Goal: Task Accomplishment & Management: Manage account settings

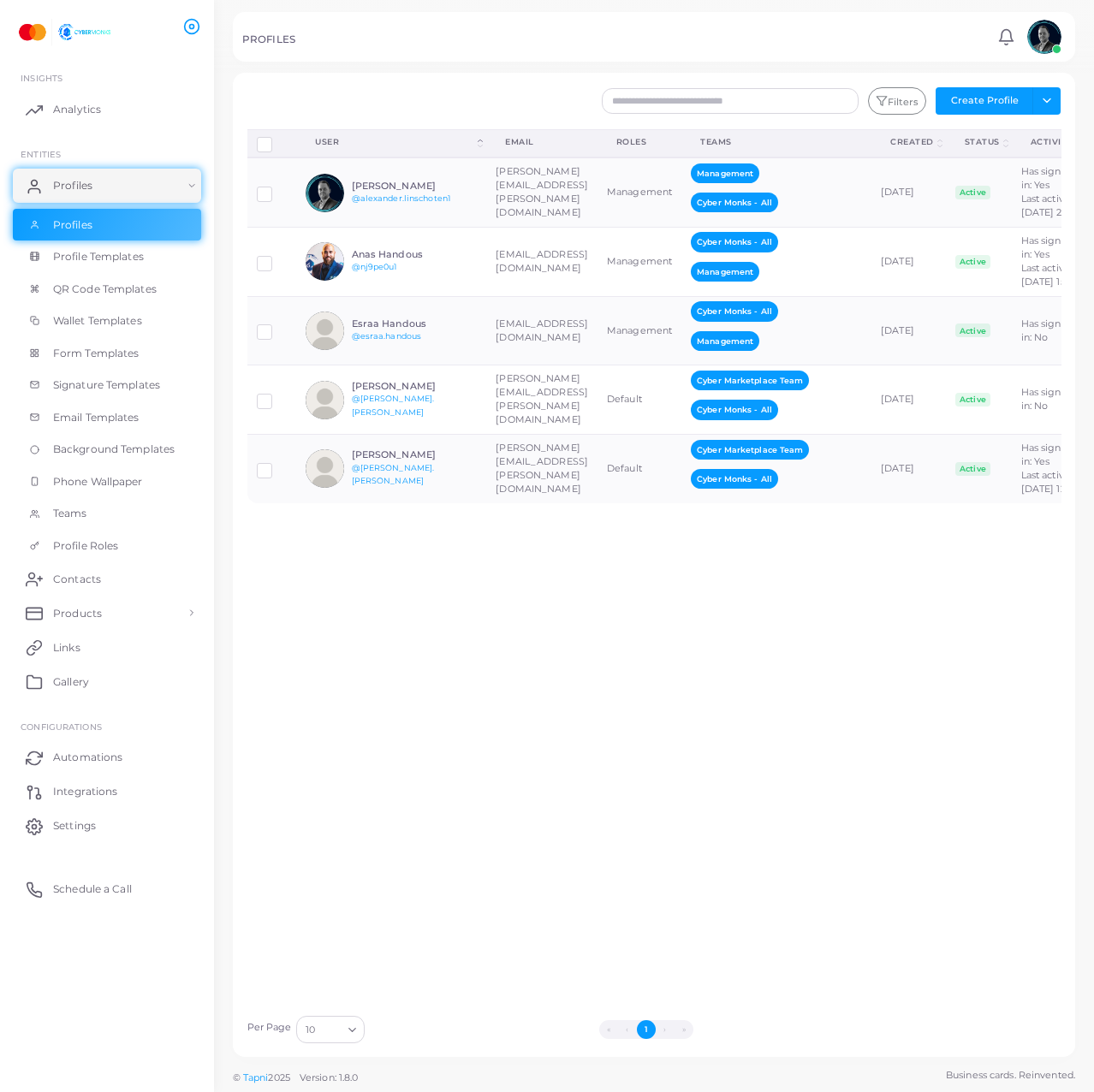
click at [623, 677] on div "Disconnect Profiles Delete Profile Show Selections Download QRs User (Click to …" at bounding box center [654, 568] width 832 height 878
click at [129, 258] on span "Profile Templates" at bounding box center [103, 257] width 91 height 16
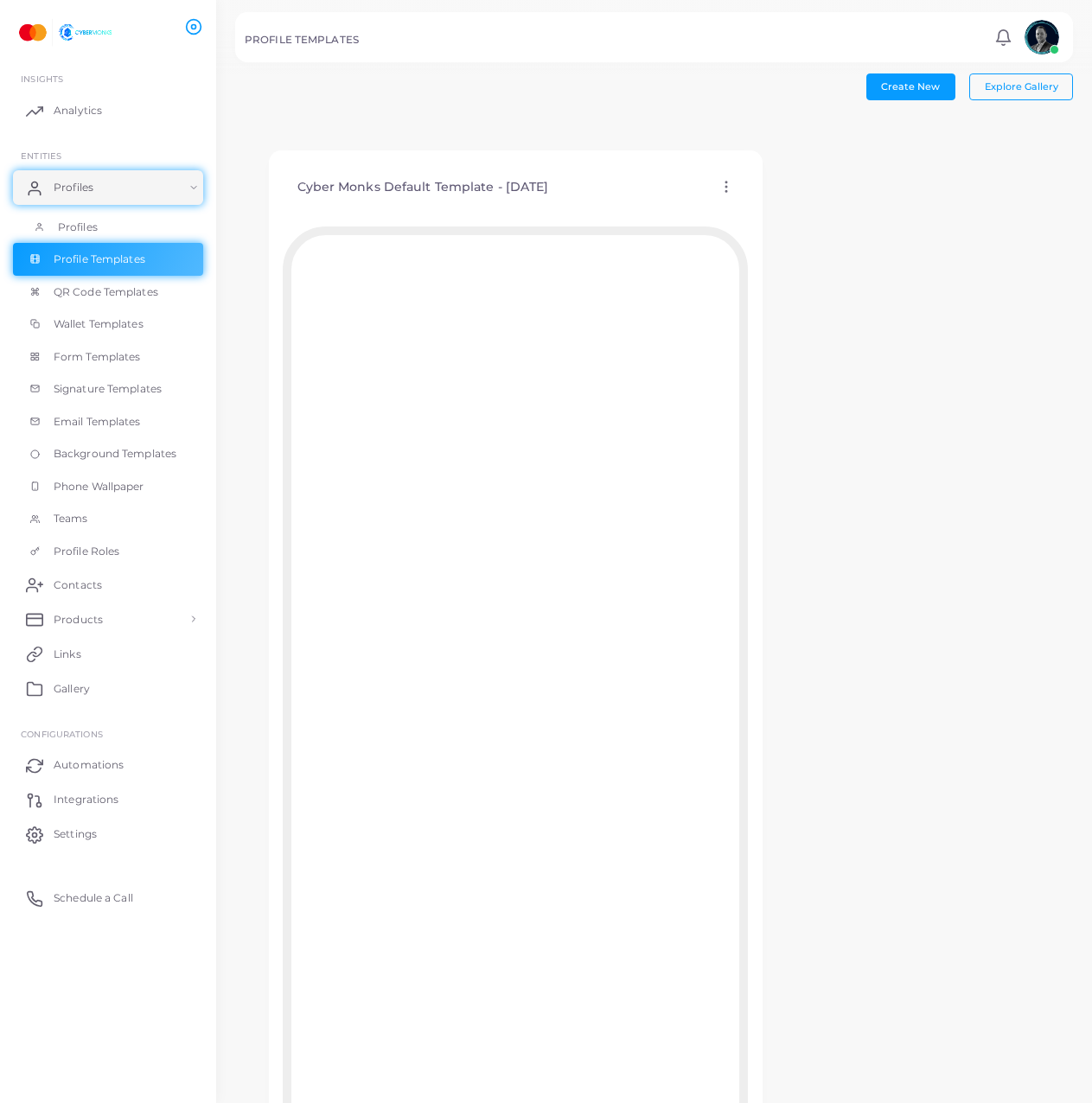
click at [102, 214] on link "Profiles" at bounding box center [108, 227] width 190 height 33
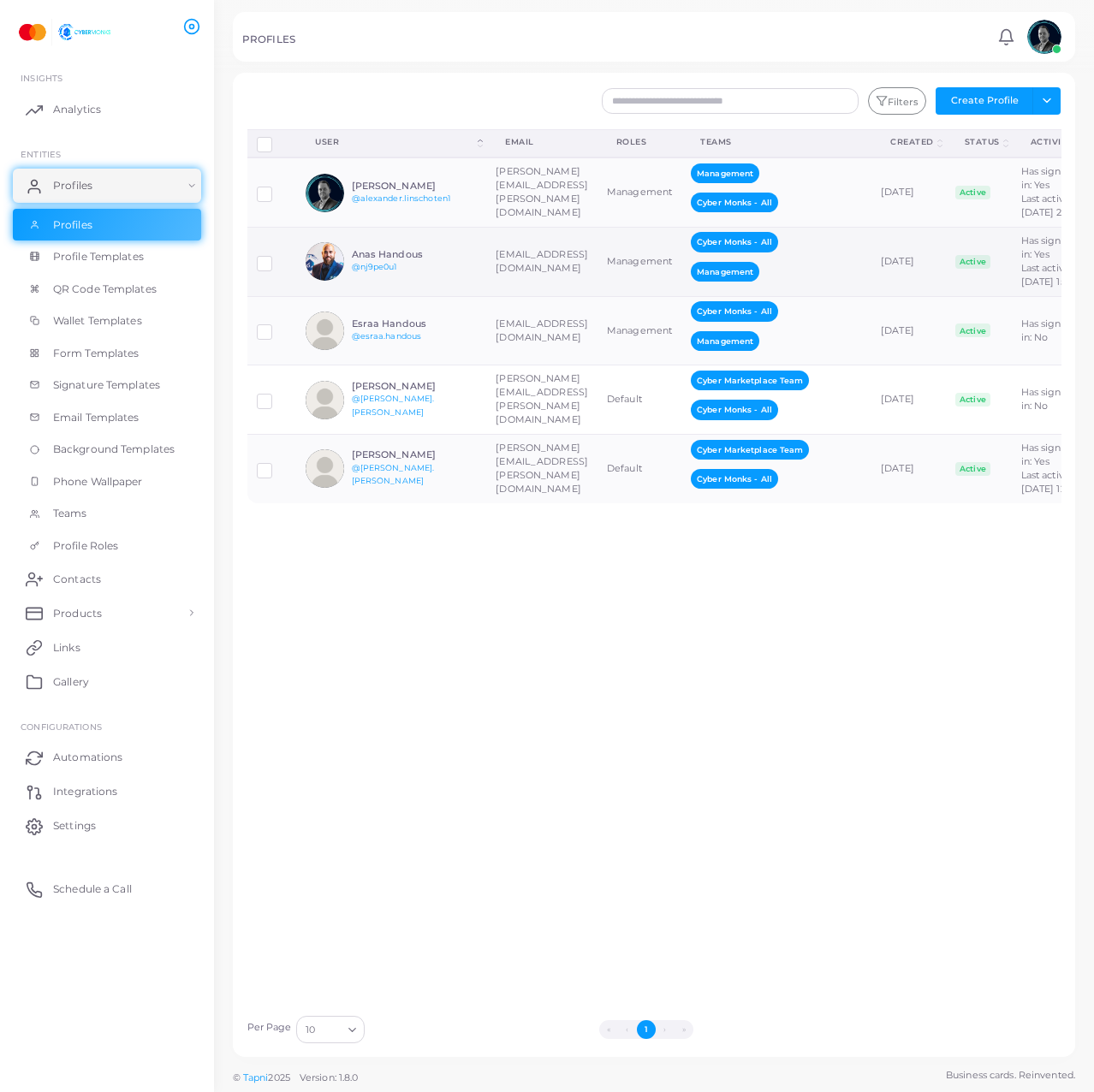
click at [457, 271] on td "Anas Handous @nj9pe0u1" at bounding box center [391, 261] width 190 height 70
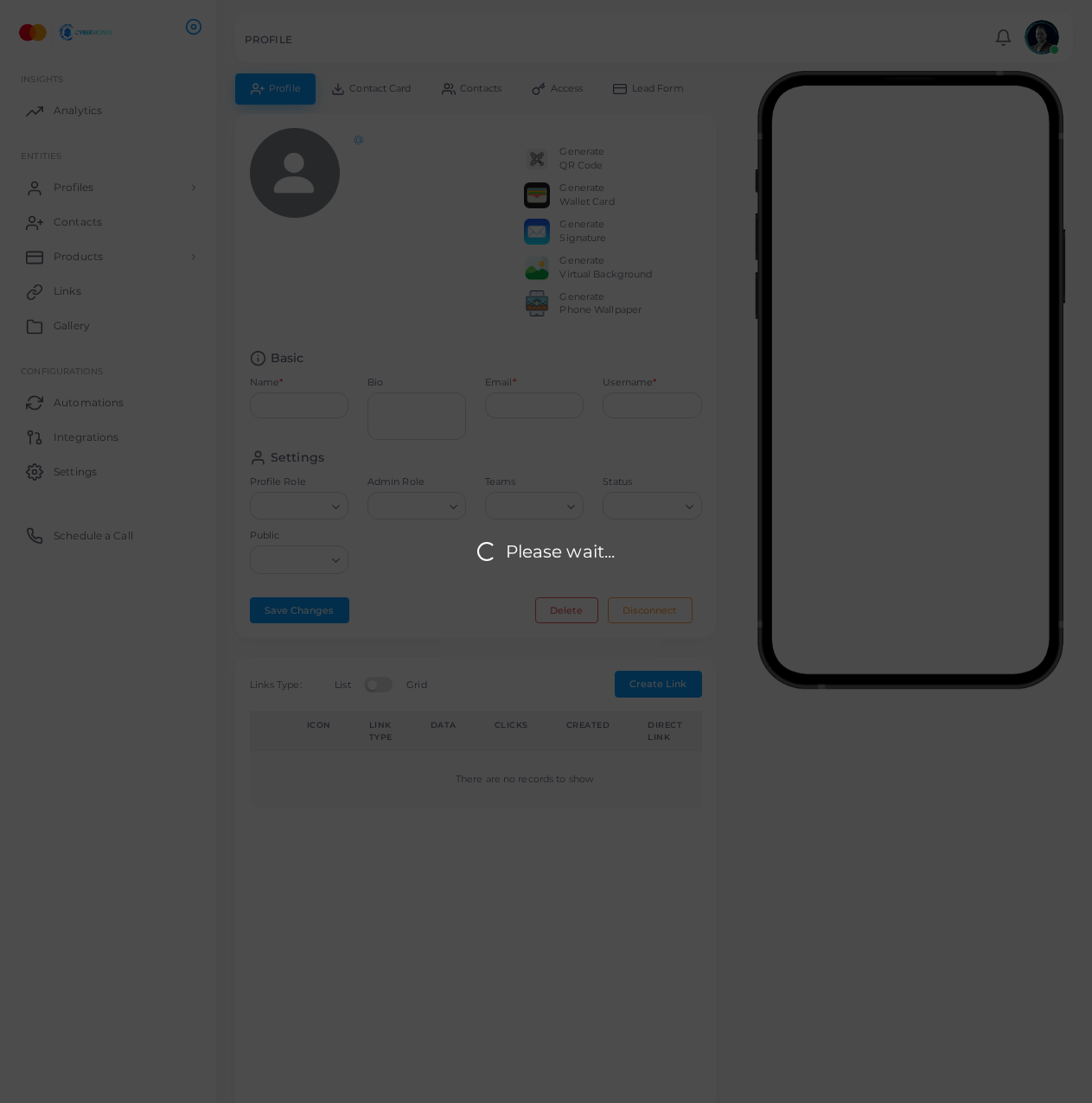
type input "**********"
type input "********"
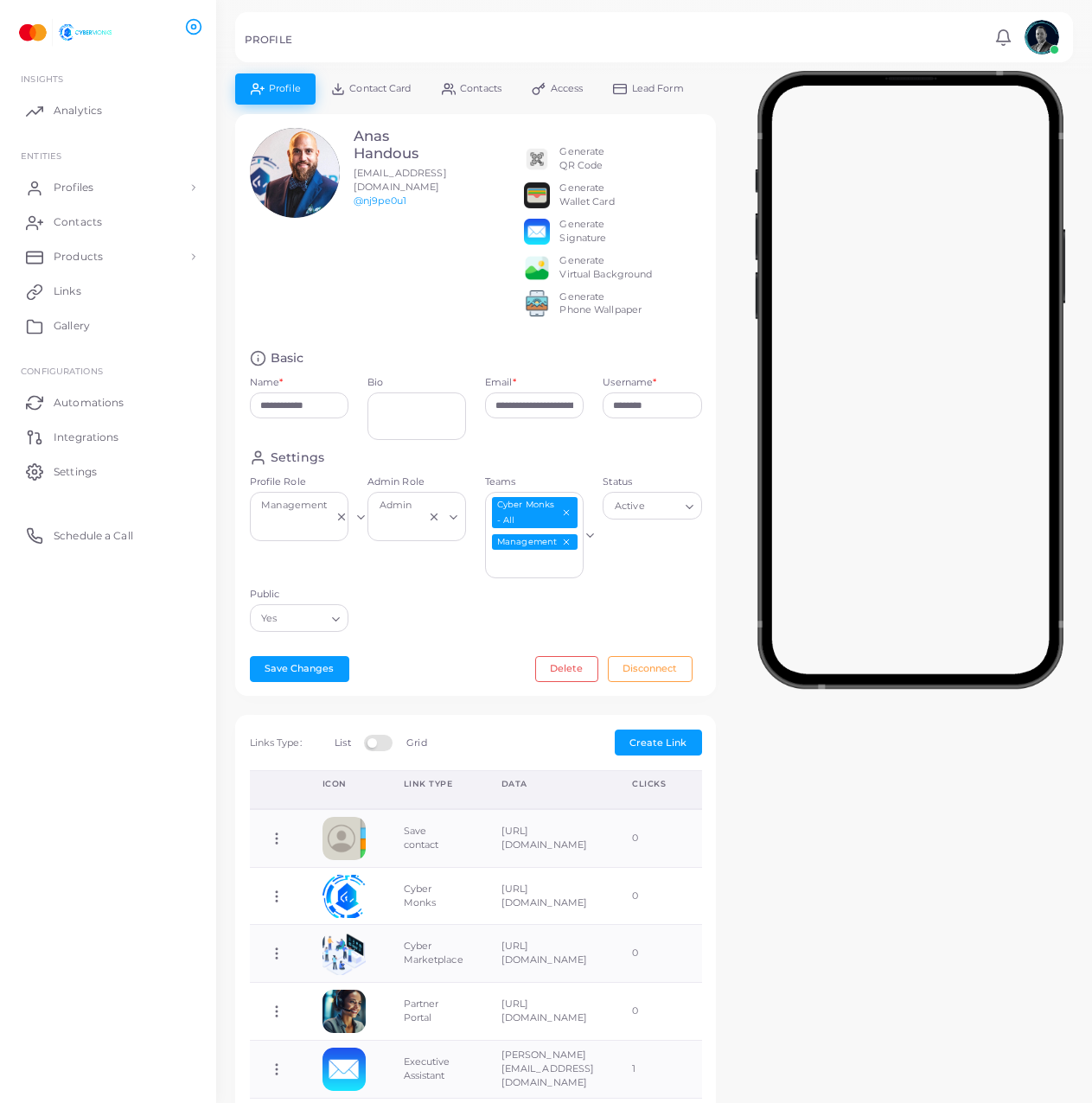
click at [950, 865] on div "**********" at bounding box center [654, 891] width 857 height 1637
click at [387, 418] on textarea "Bio" at bounding box center [416, 416] width 99 height 47
click at [117, 106] on link "Analytics" at bounding box center [108, 110] width 190 height 35
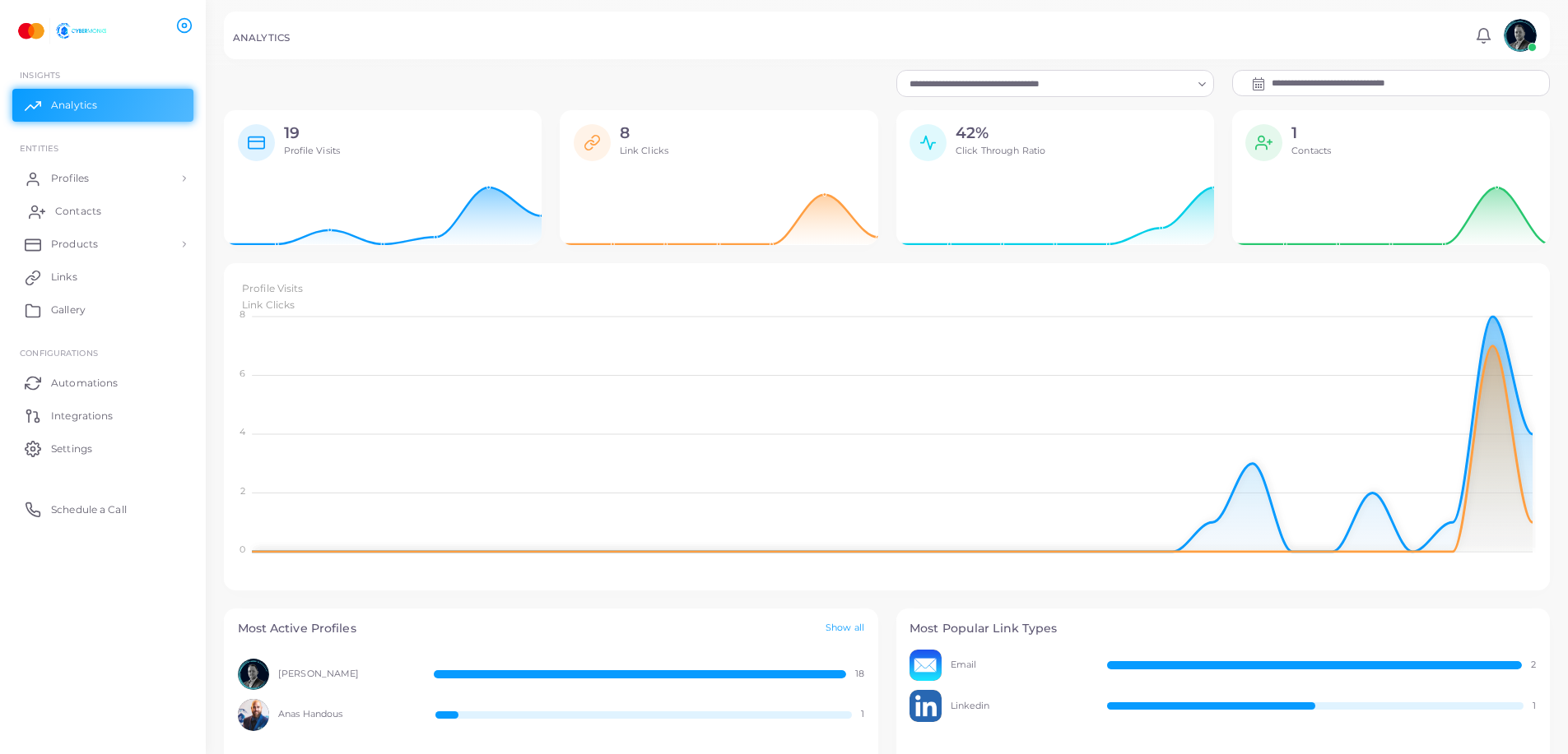
click at [86, 212] on span "Contacts" at bounding box center [78, 212] width 46 height 15
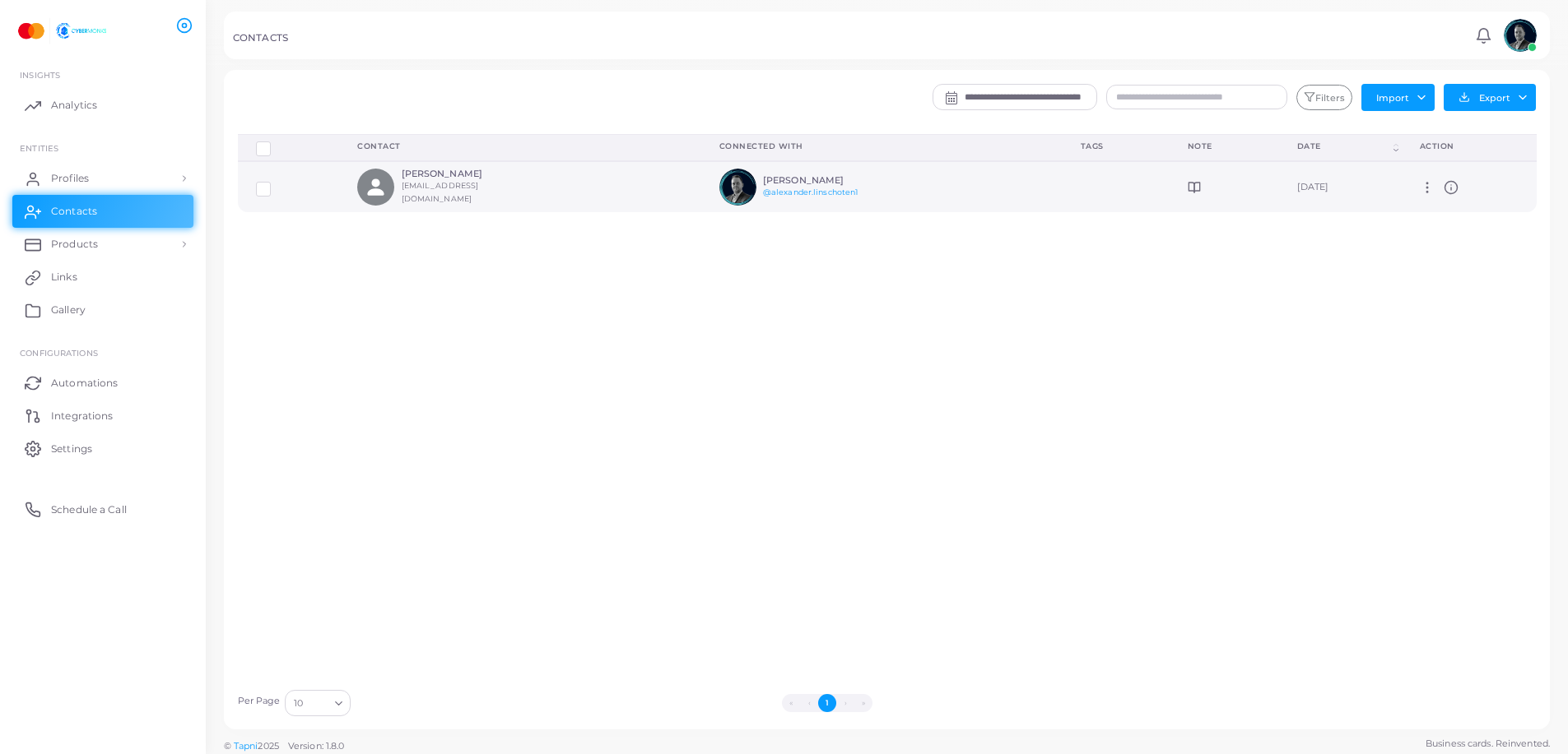
click at [401, 189] on small "[EMAIL_ADDRESS][DOMAIN_NAME]" at bounding box center [440, 192] width 77 height 23
click at [479, 188] on small "[EMAIL_ADDRESS][DOMAIN_NAME]" at bounding box center [440, 192] width 77 height 23
click at [1051, 198] on td at bounding box center [1116, 186] width 107 height 51
click at [1051, 186] on icon at bounding box center [1194, 187] width 13 height 13
click at [1051, 194] on icon at bounding box center [1427, 187] width 15 height 15
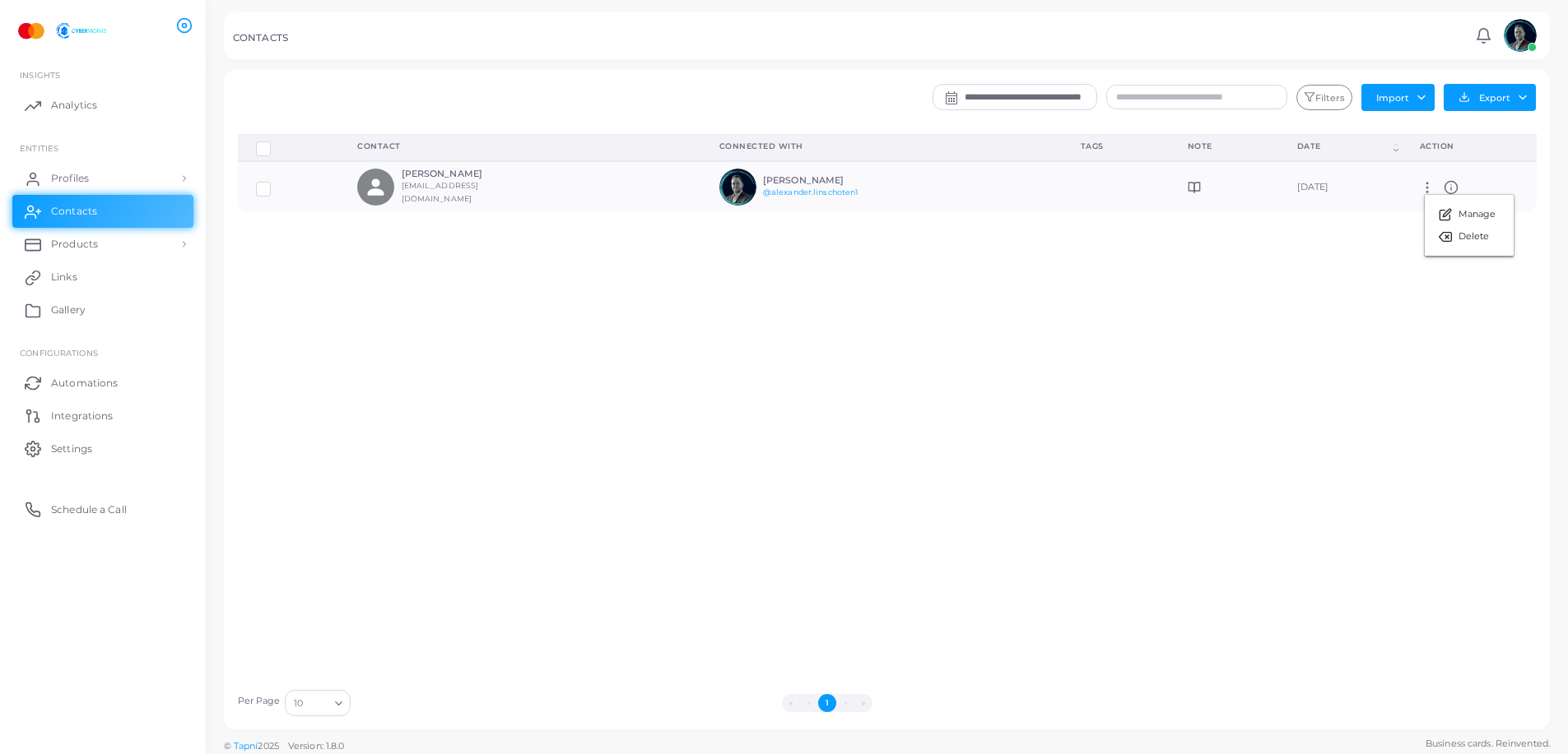
click at [1051, 329] on div "Delete Connections Manage Connections Show Selections Contact Connected With Ta…" at bounding box center [887, 407] width 1317 height 547
click at [1051, 389] on div "Delete Connections Manage Connections Show Selections Contact Connected With Ta…" at bounding box center [887, 407] width 1317 height 547
click at [915, 408] on div "Delete Connections Manage Connections Show Selections Contact Connected With Ta…" at bounding box center [887, 407] width 1317 height 547
click at [137, 176] on link "Profiles" at bounding box center [103, 178] width 181 height 33
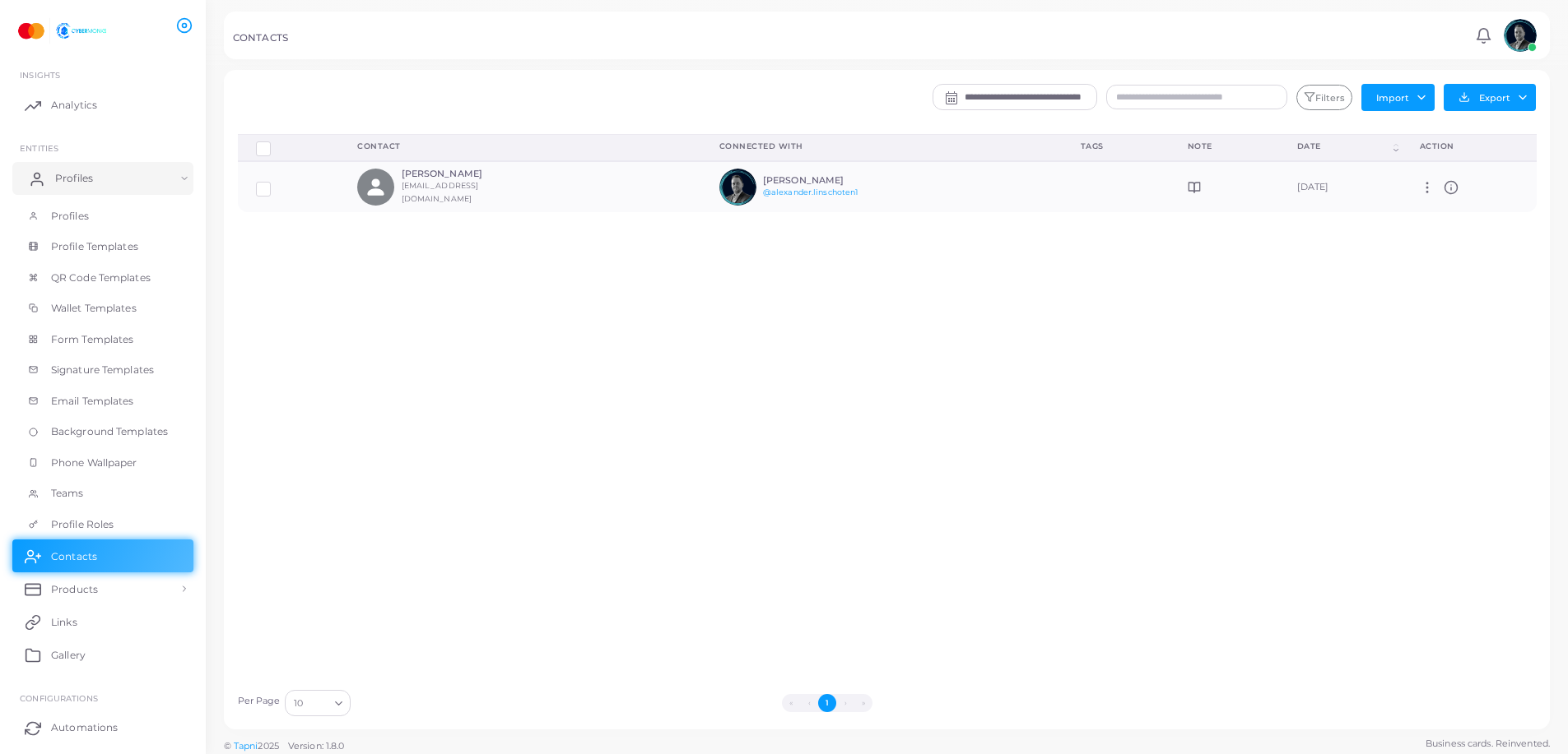
click at [121, 173] on link "Profiles" at bounding box center [103, 178] width 181 height 33
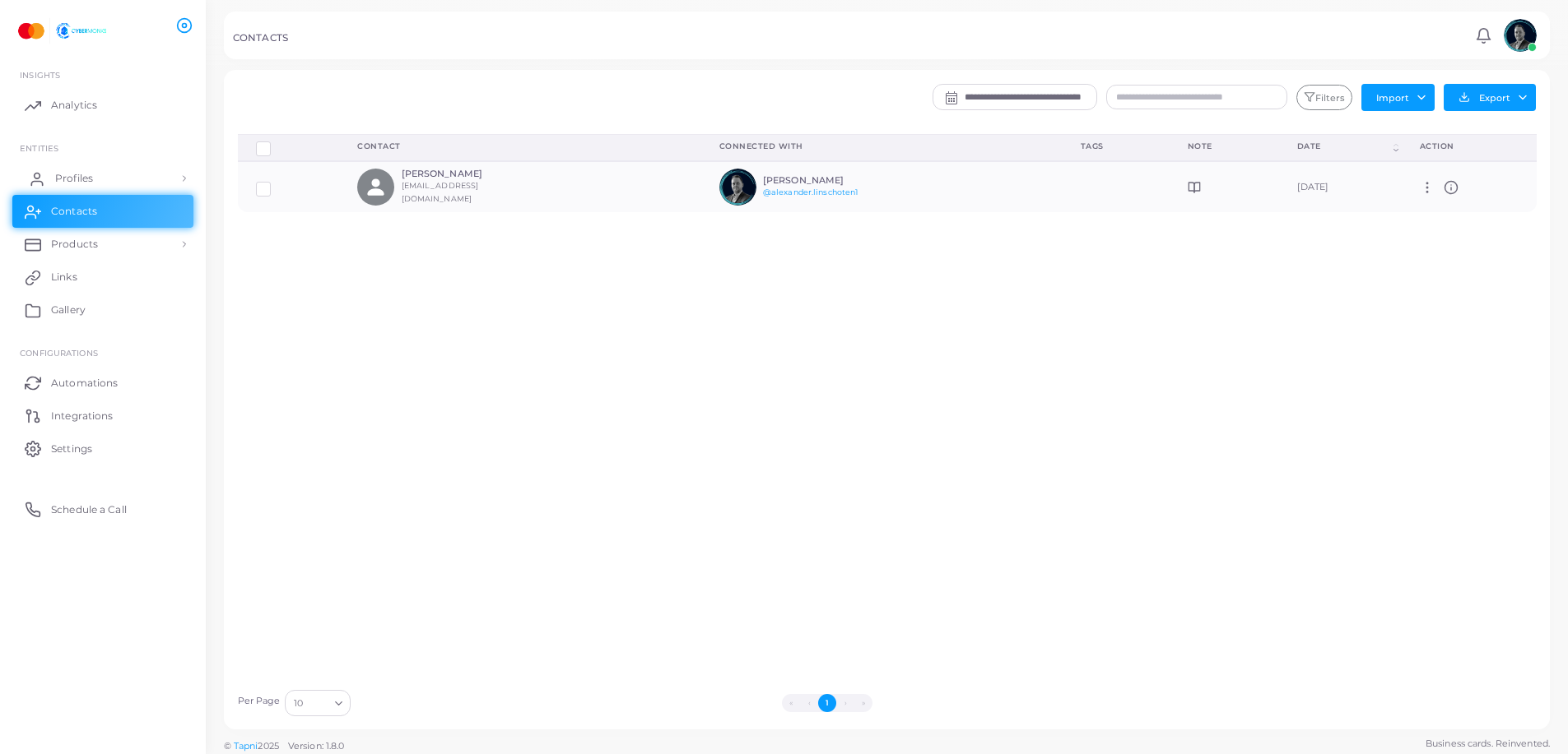
click at [112, 193] on link "Profiles" at bounding box center [103, 178] width 181 height 33
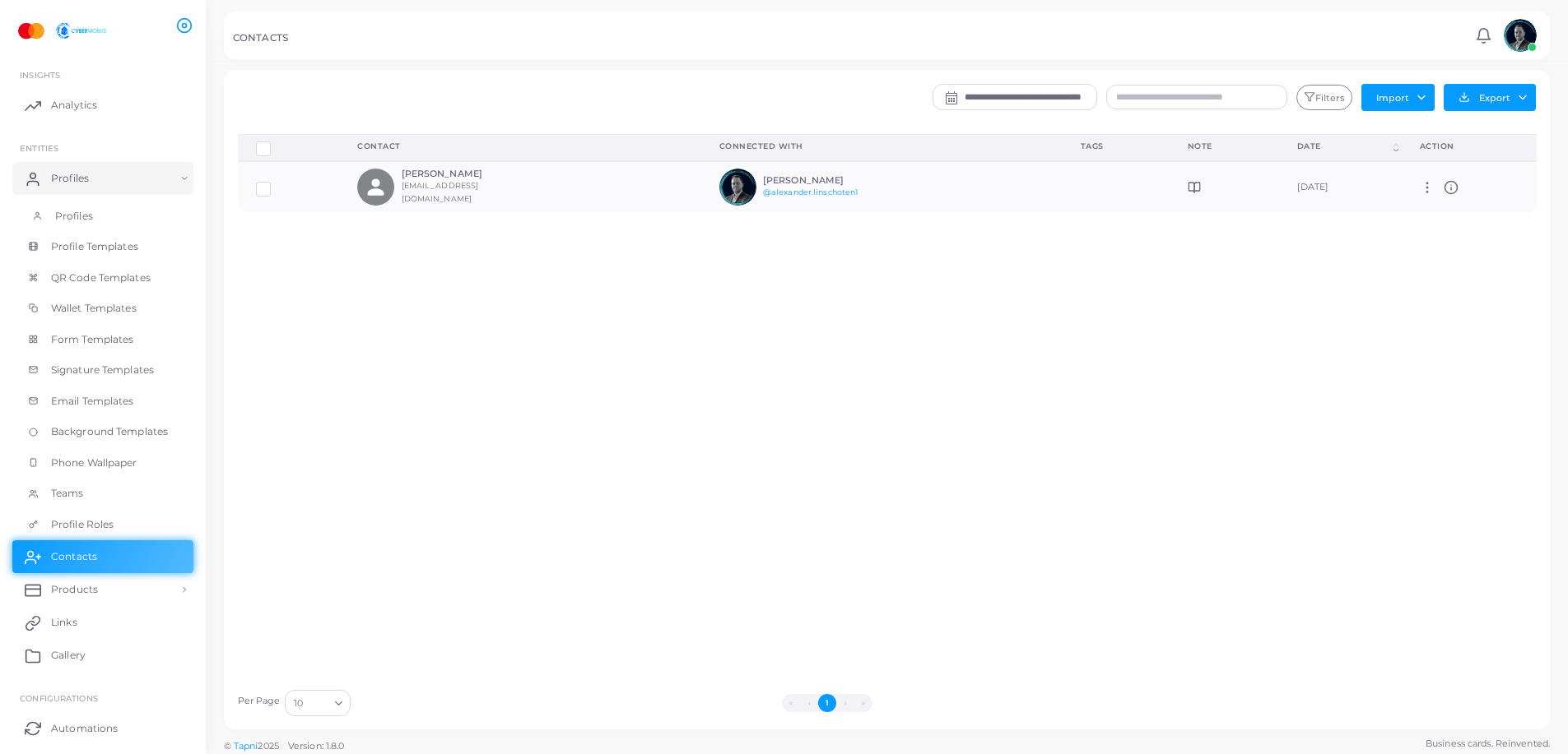
click at [100, 212] on link "Profiles" at bounding box center [103, 216] width 181 height 31
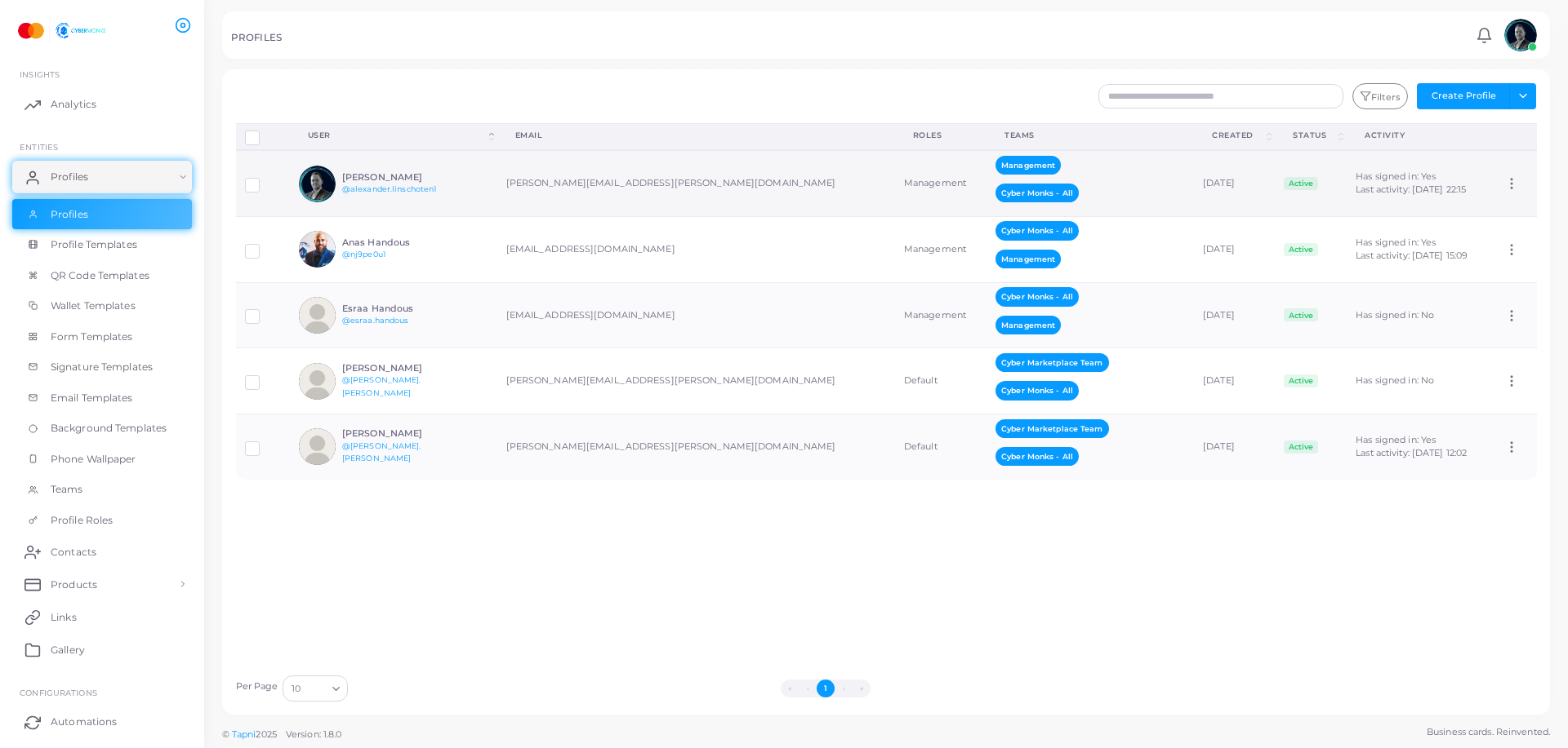
click at [483, 173] on td "Alexander Linschoten @alexander.linschoten1" at bounding box center [393, 183] width 207 height 66
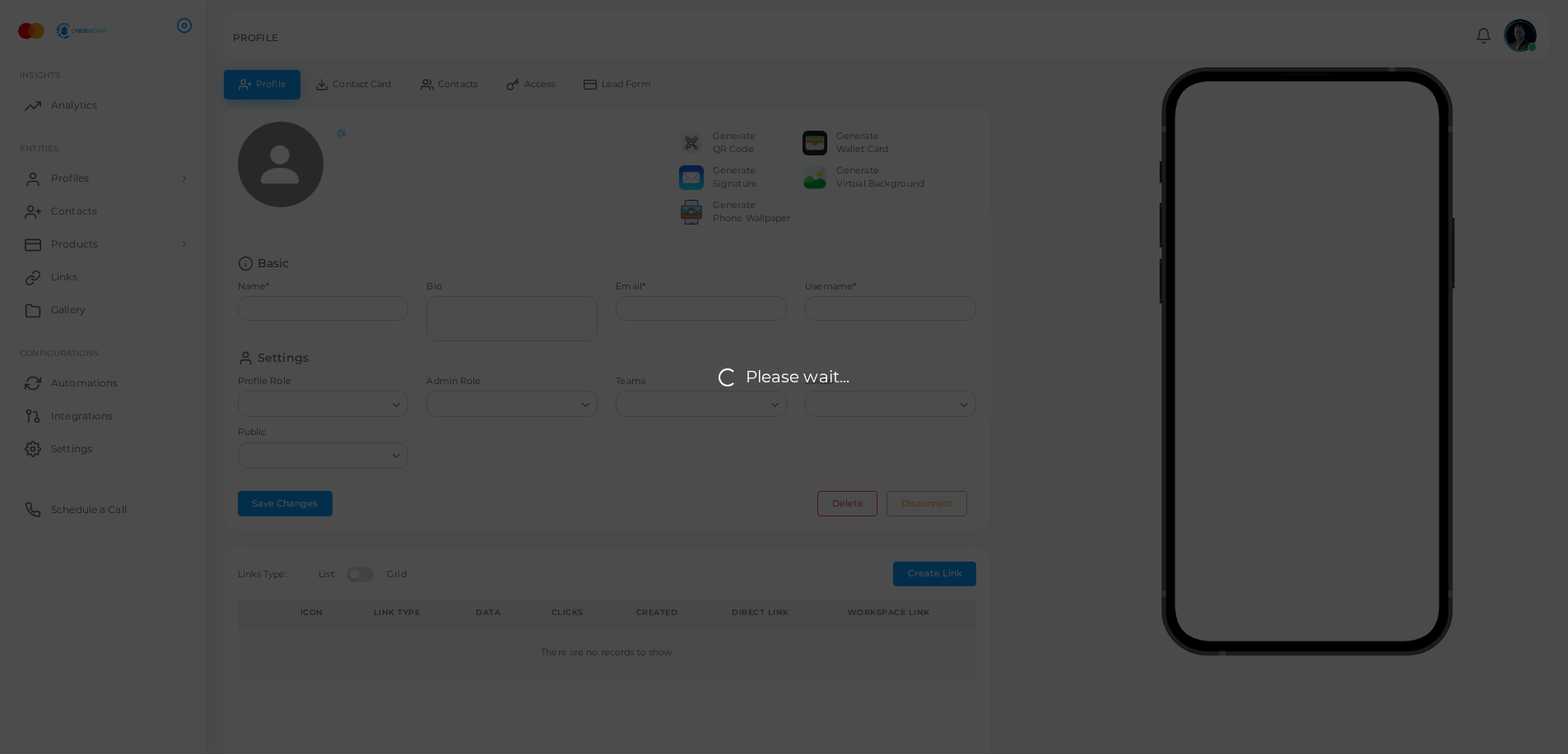
type input "**********"
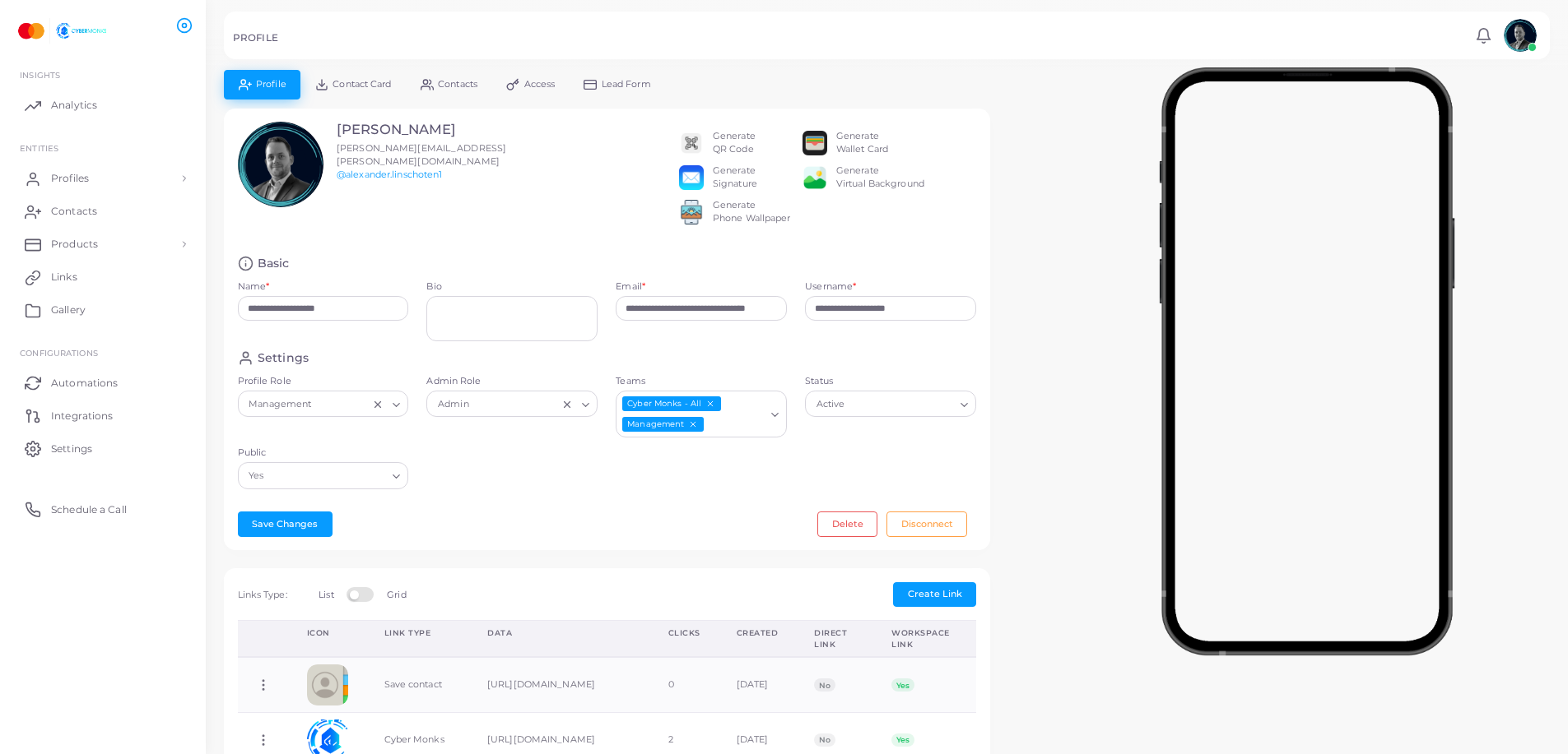
click at [851, 177] on div "Generate Virtual Background" at bounding box center [880, 178] width 88 height 26
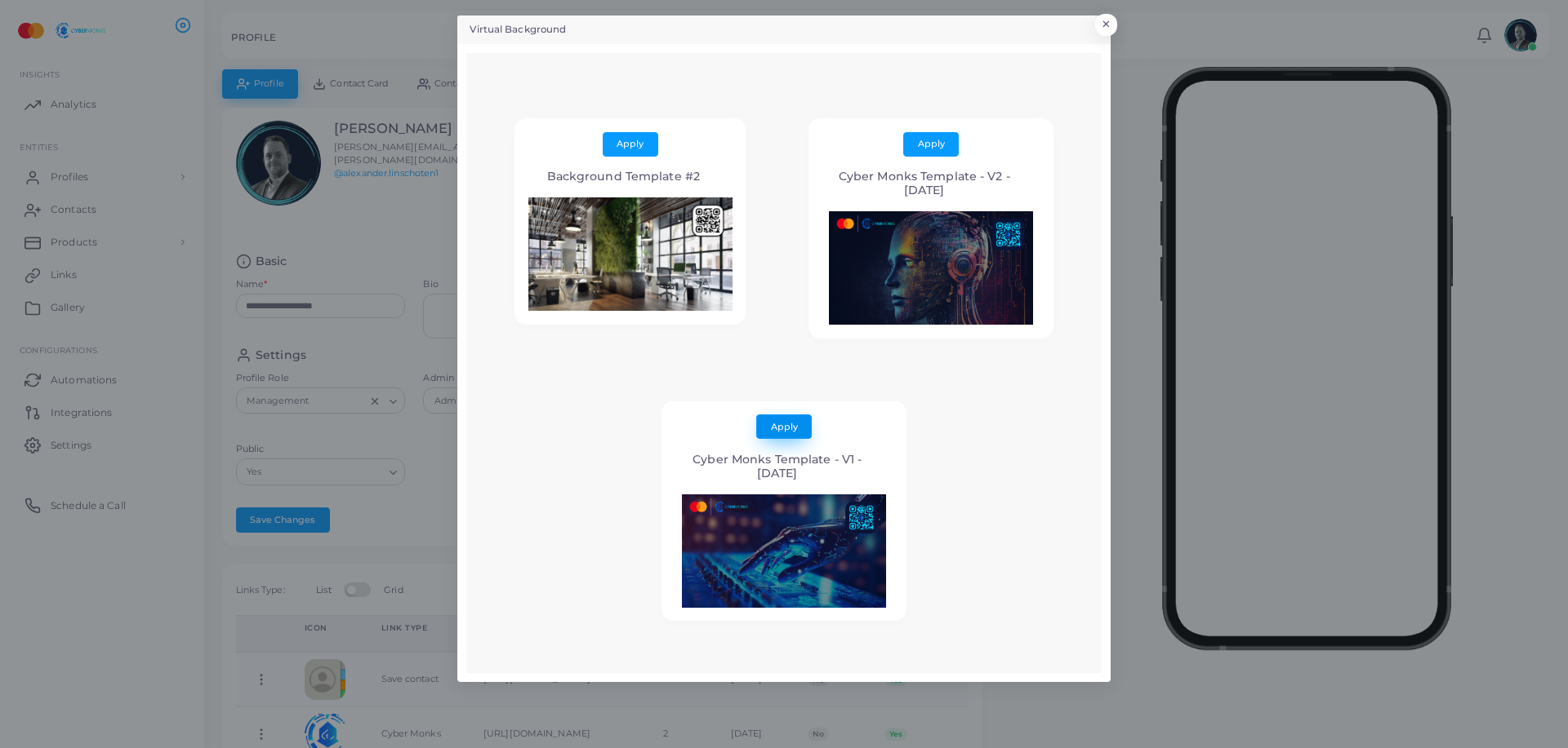
click at [779, 431] on span "Apply" at bounding box center [784, 427] width 27 height 11
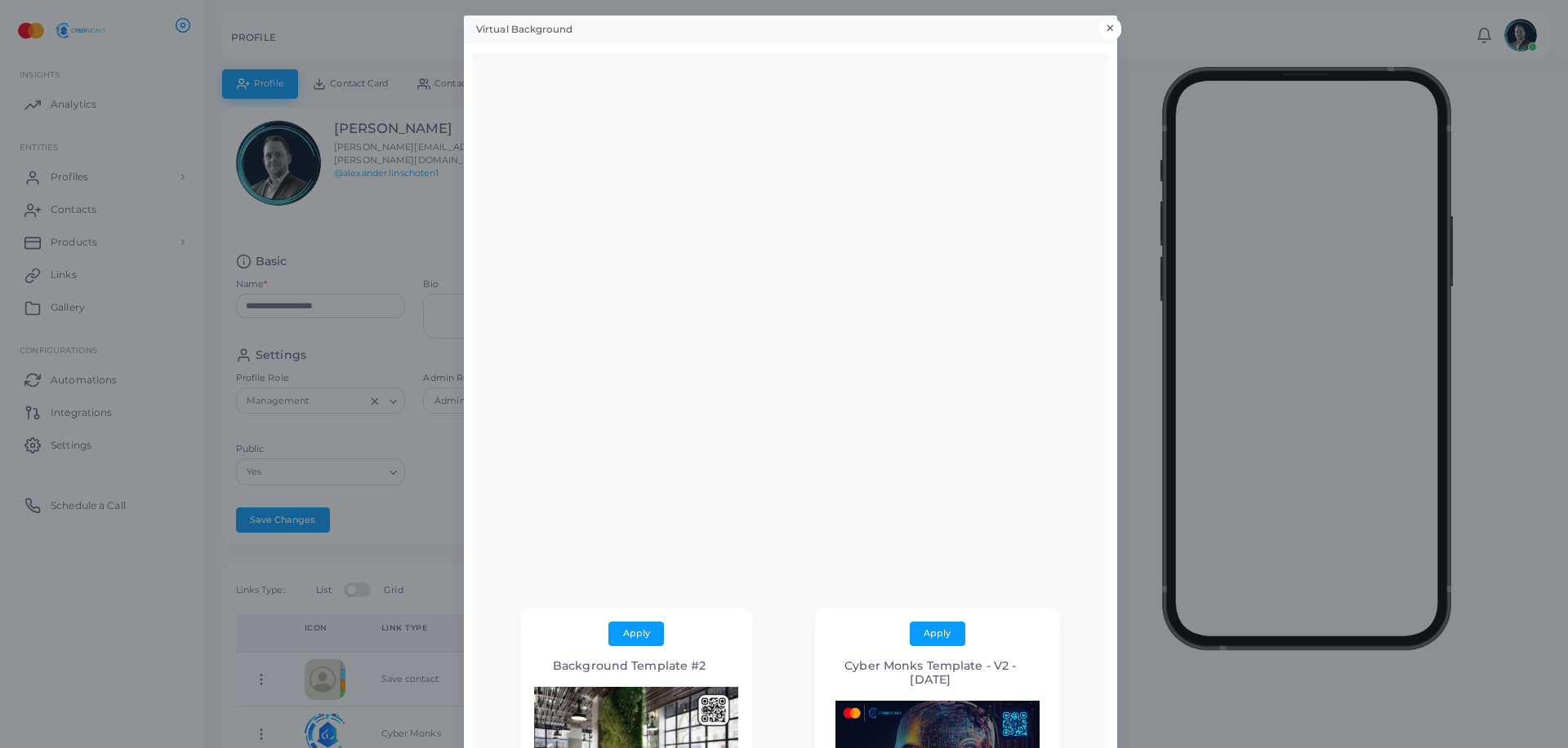
click at [1043, 27] on button "×" at bounding box center [1110, 28] width 22 height 21
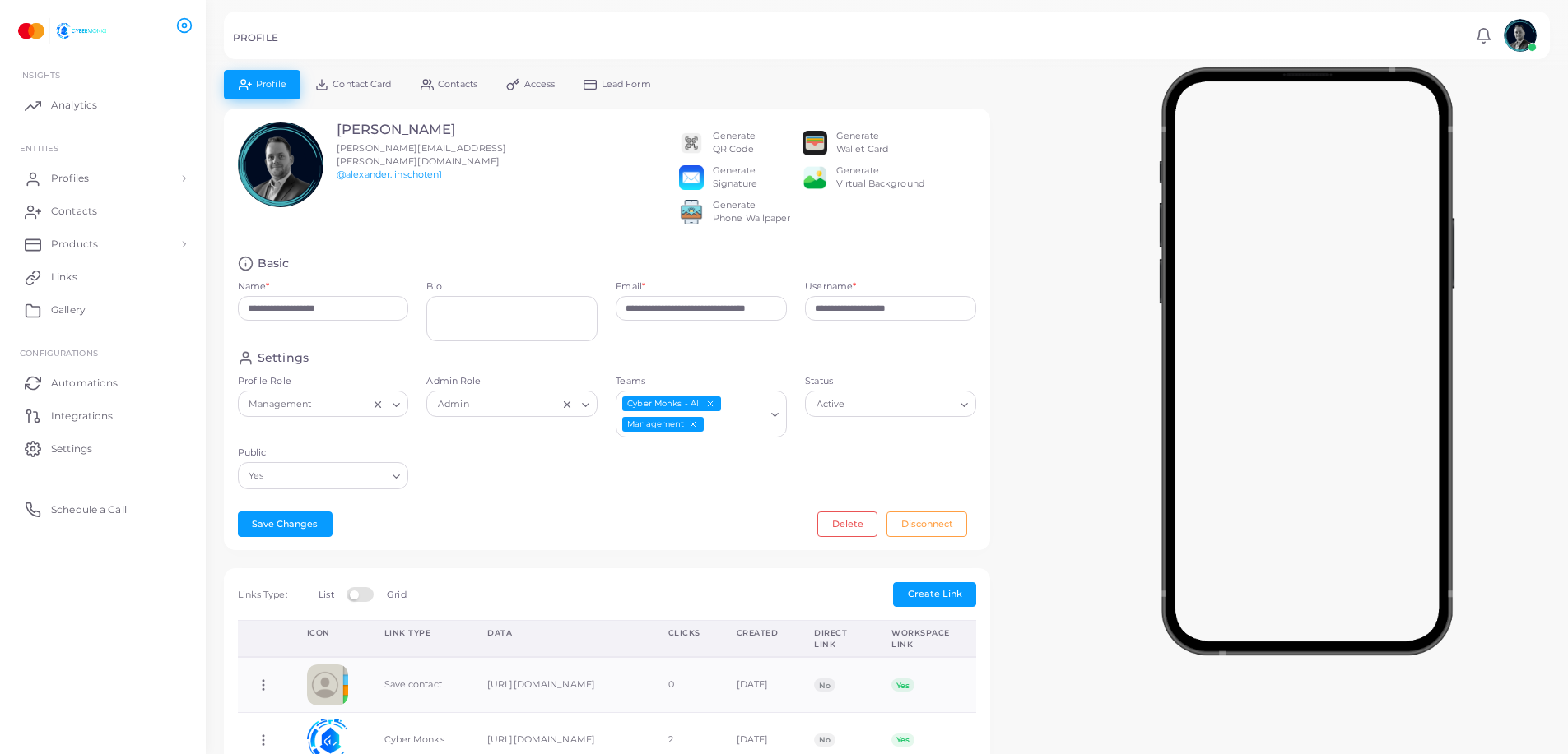
click at [1051, 437] on div at bounding box center [1306, 358] width 523 height 576
click at [1051, 441] on div at bounding box center [1306, 358] width 523 height 576
click at [91, 184] on span "Profiles" at bounding box center [74, 179] width 38 height 15
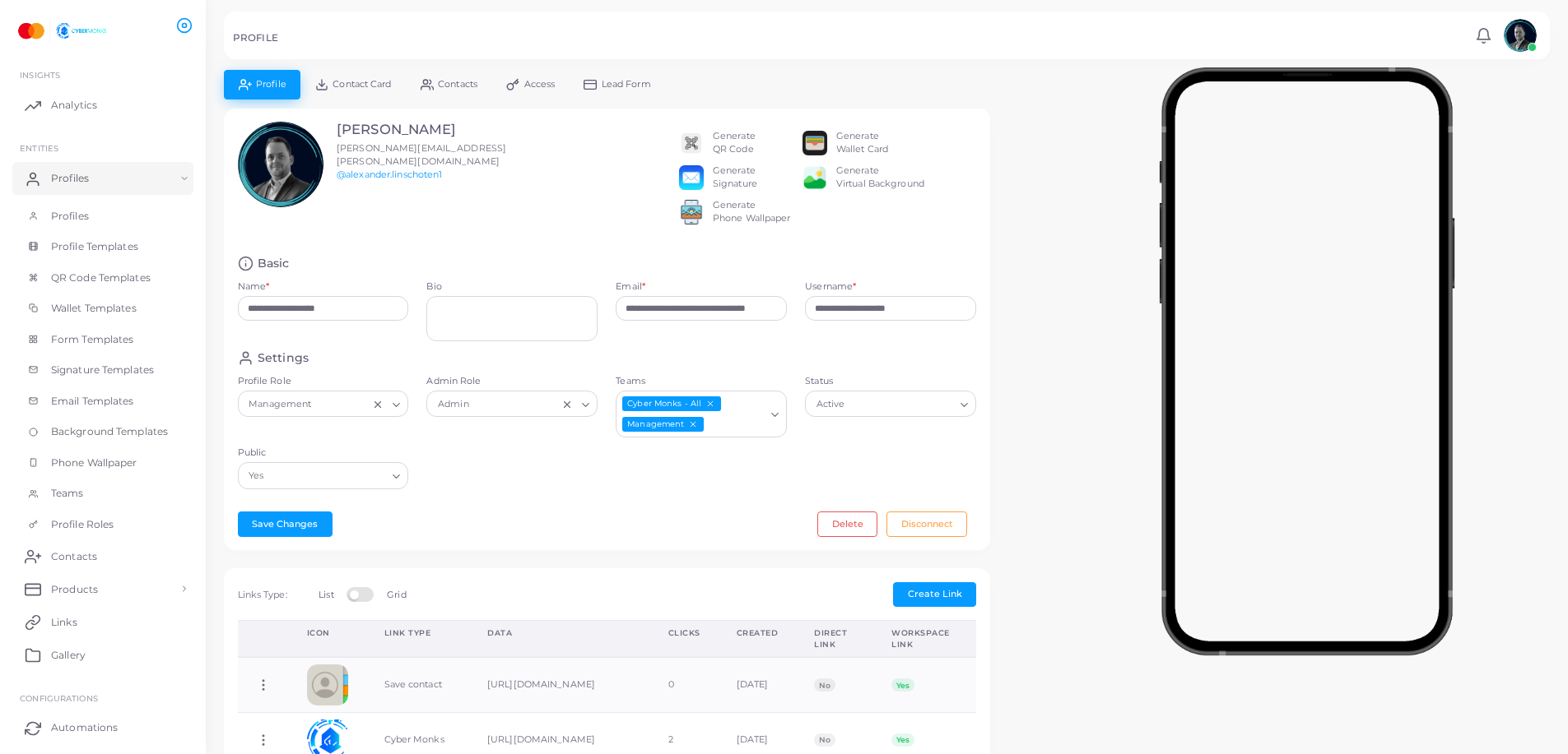
click at [499, 243] on div "Alexander Linschoten alexander.linschoten@cyber-monks.com @alexander.linschoten1" at bounding box center [386, 182] width 315 height 120
click at [1051, 241] on div at bounding box center [1306, 358] width 523 height 576
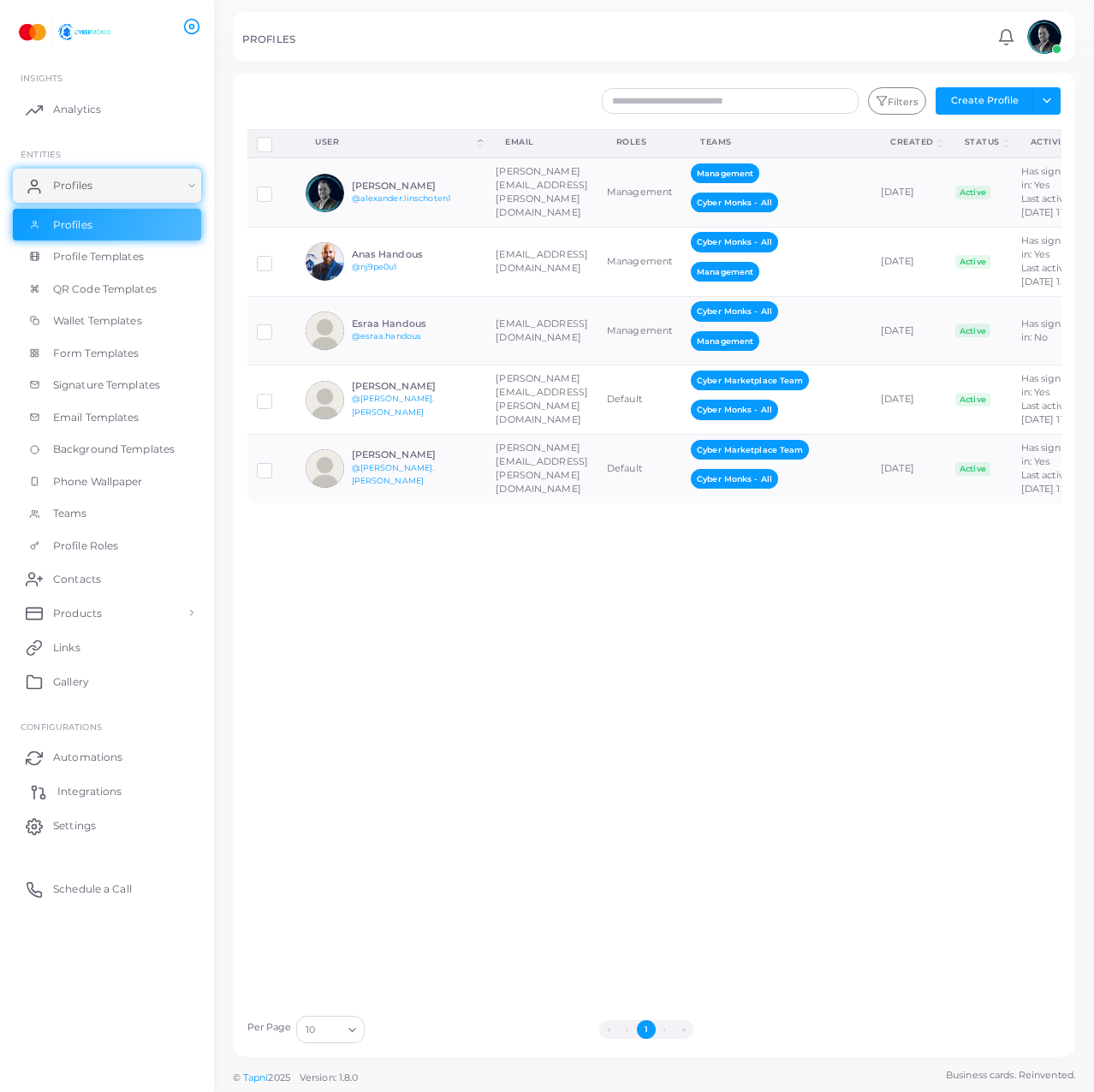
click at [127, 796] on link "Integrations" at bounding box center [107, 791] width 188 height 34
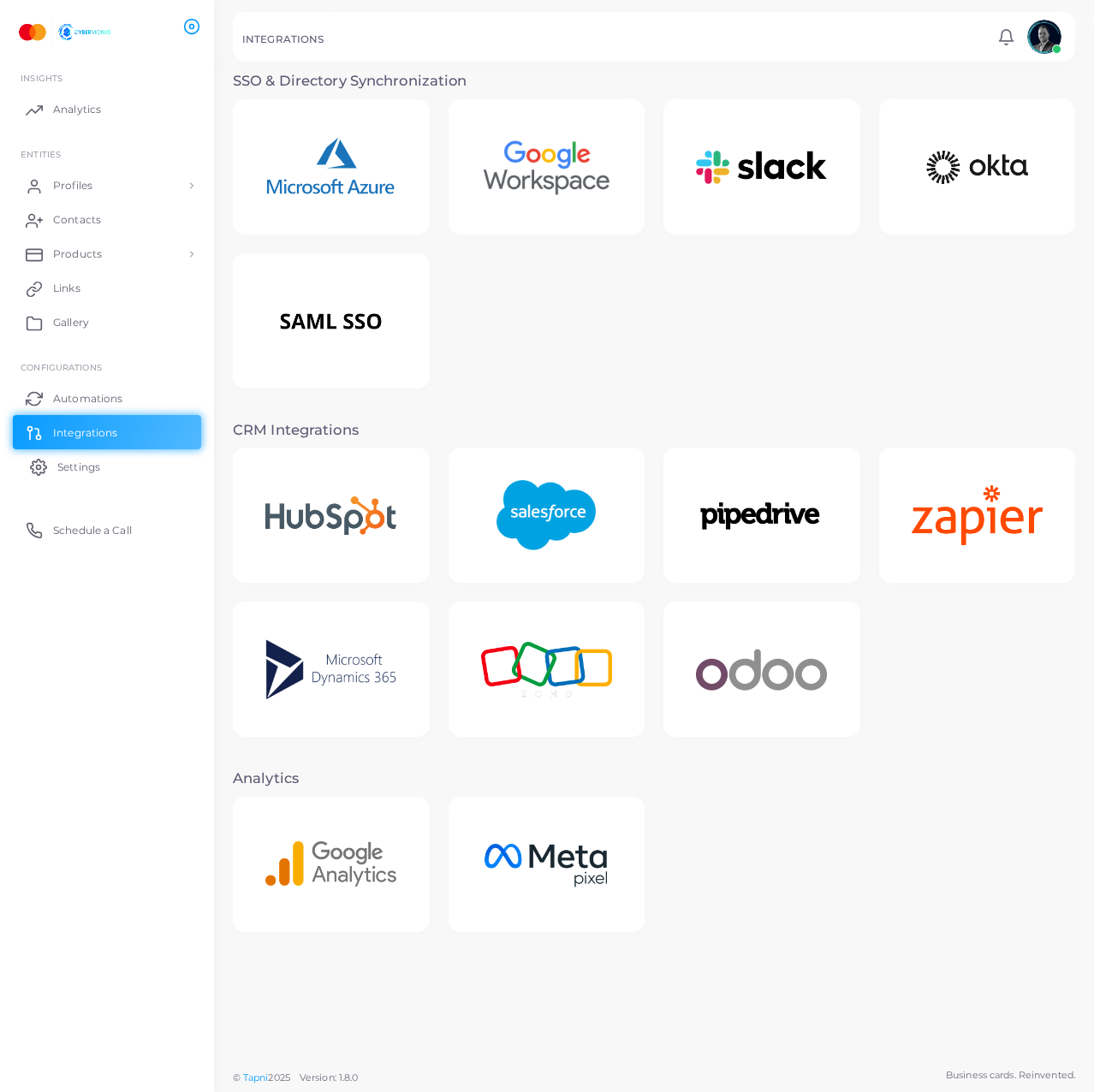
click at [146, 460] on link "Settings" at bounding box center [107, 466] width 188 height 34
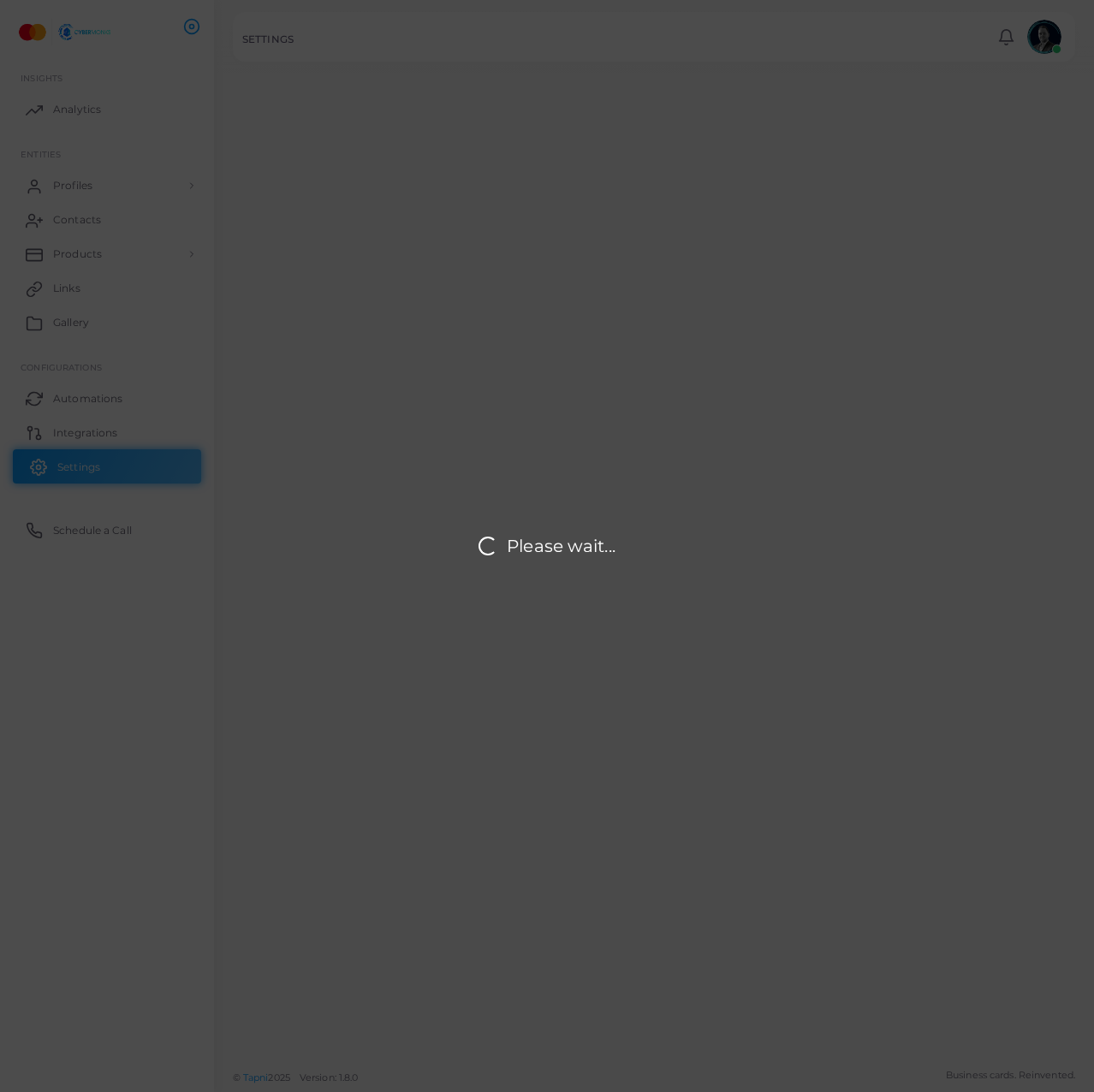
type input "**********"
type input "*****"
type input "**********"
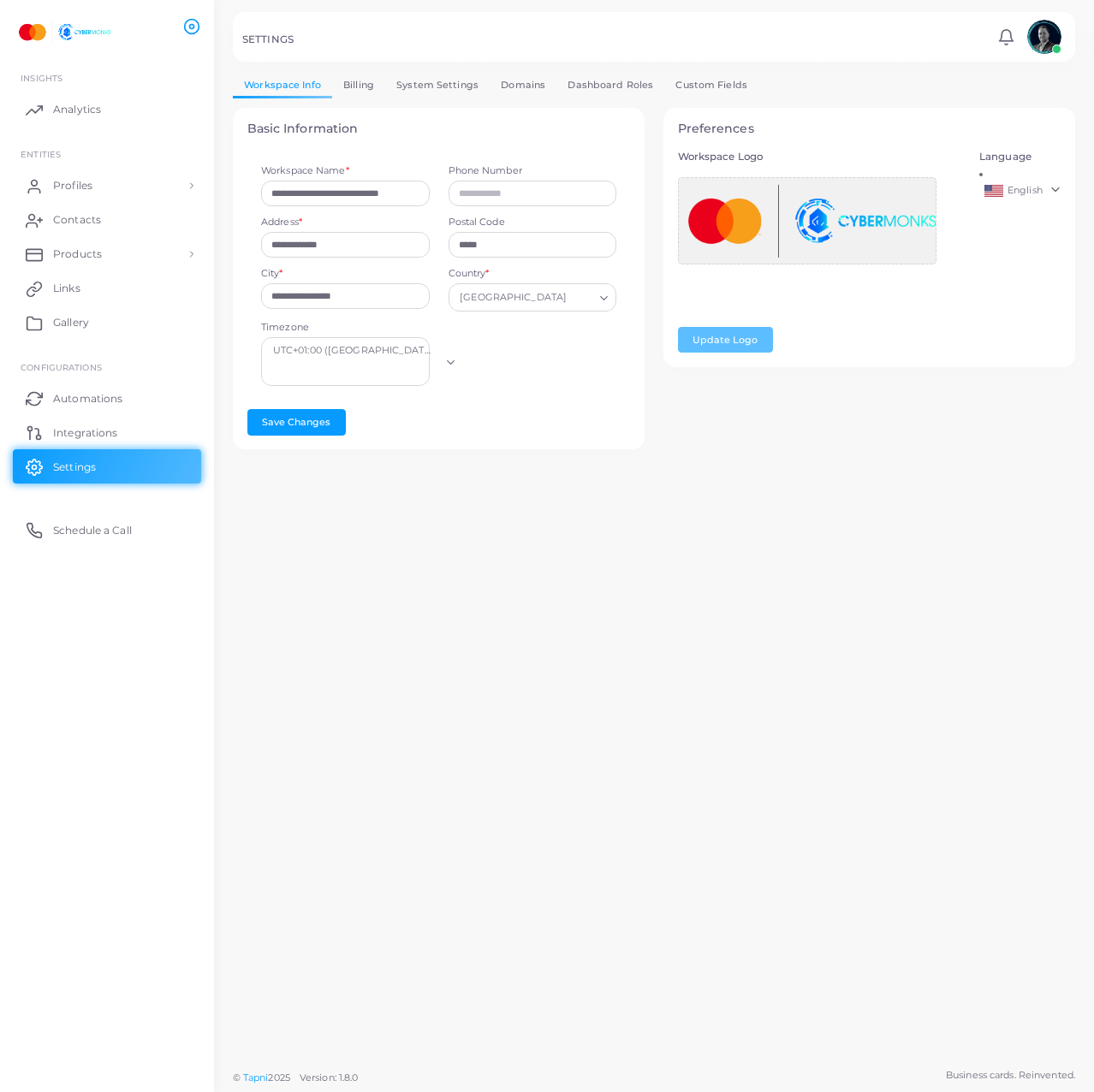
click at [406, 94] on link "System Settings" at bounding box center [437, 84] width 105 height 24
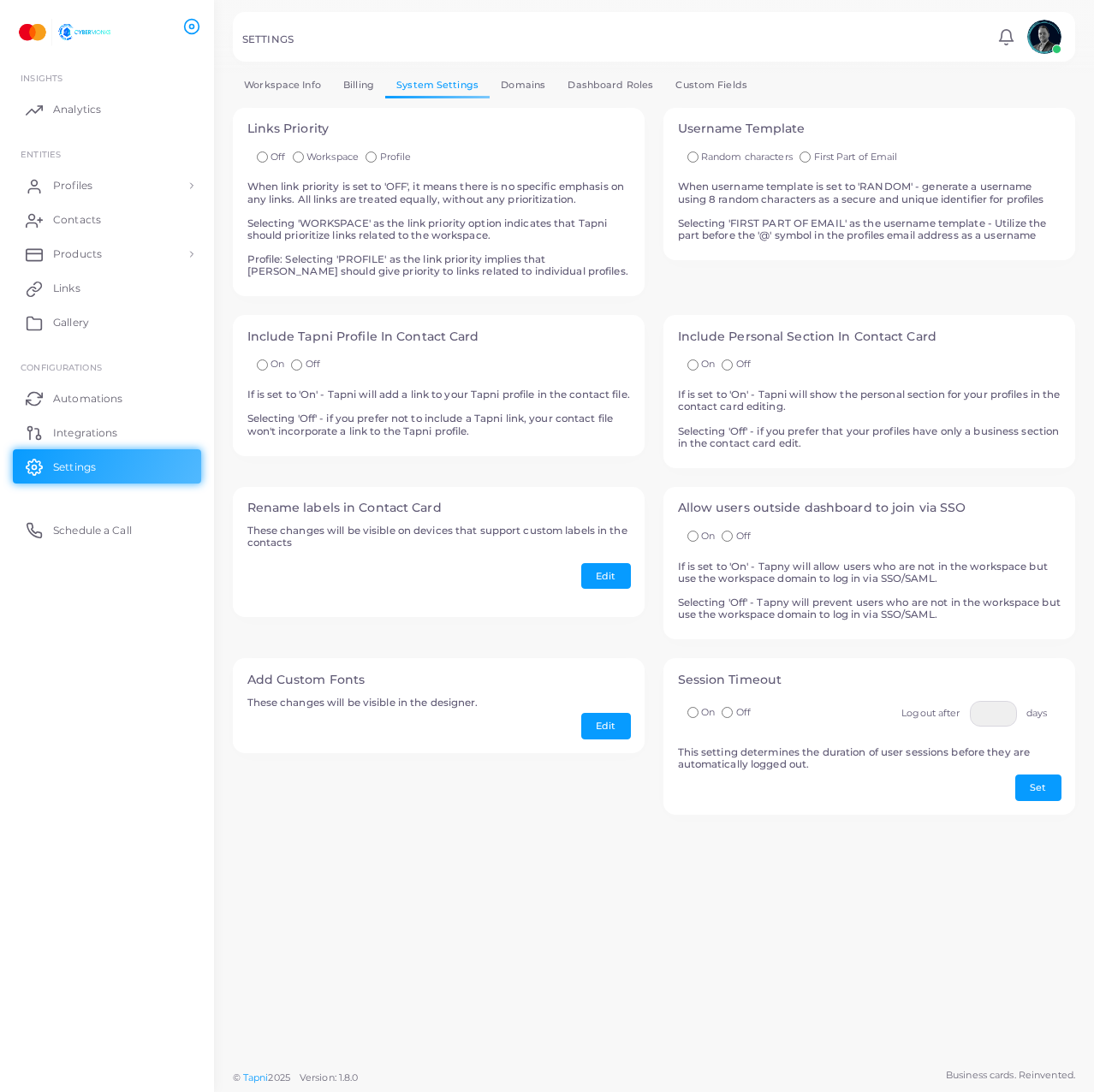
click at [541, 102] on div "**********" at bounding box center [654, 452] width 842 height 761
click at [542, 70] on div at bounding box center [547, 36] width 1094 height 72
click at [542, 85] on link "Domains" at bounding box center [523, 84] width 67 height 24
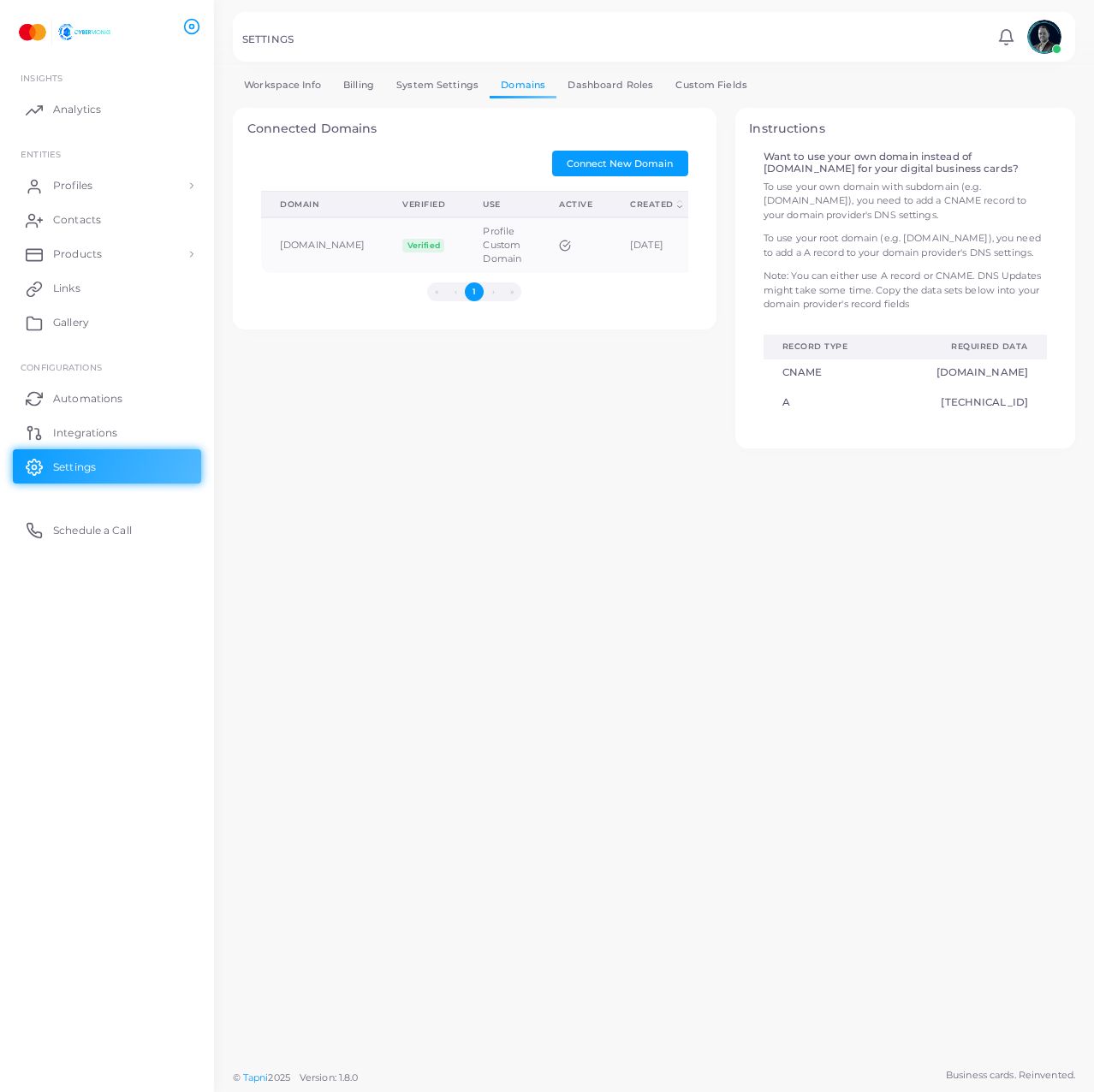
click at [611, 84] on link "Dashboard Roles" at bounding box center [610, 84] width 108 height 24
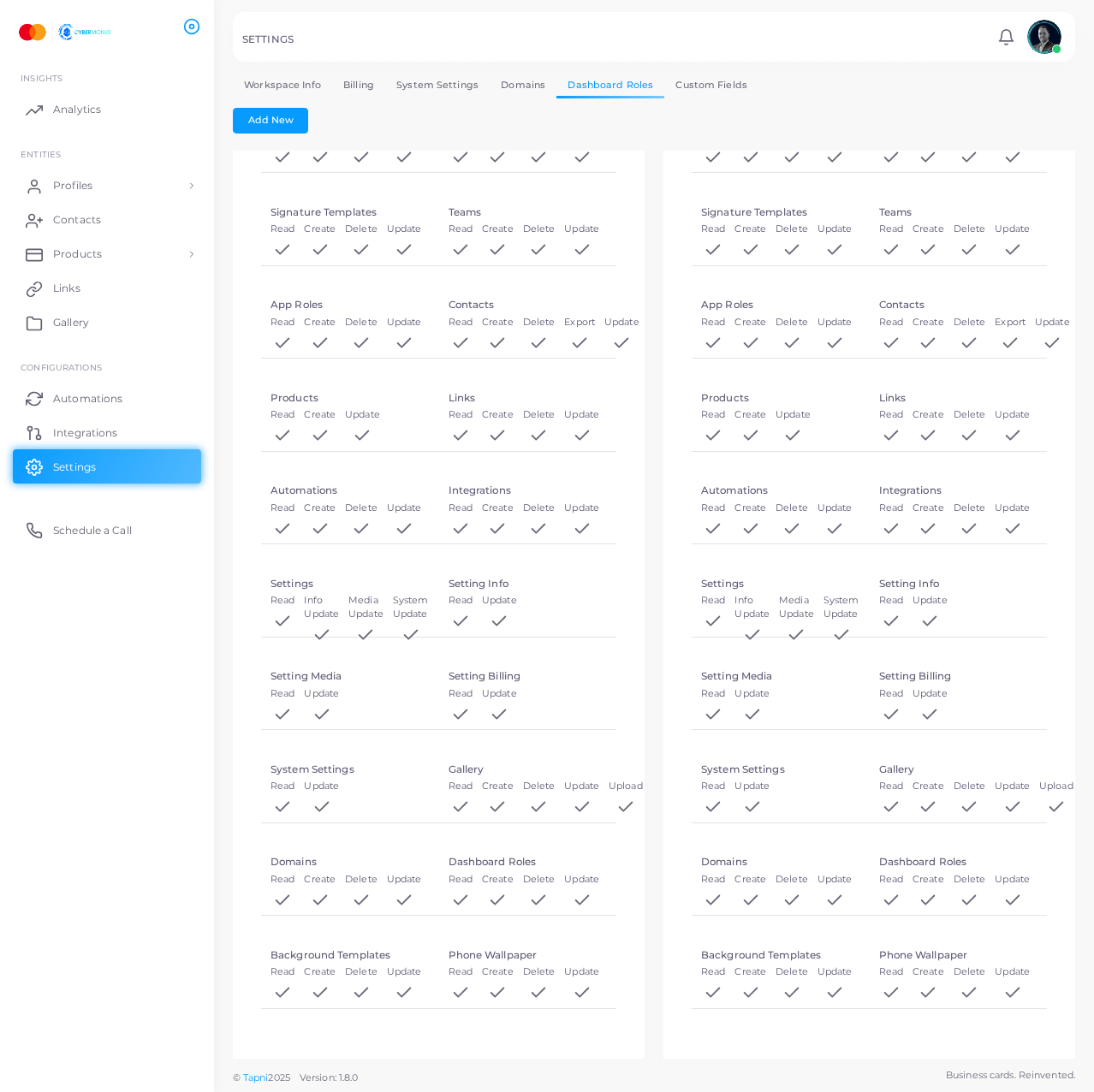
scroll to position [467, 0]
click at [95, 413] on link "Automations" at bounding box center [107, 398] width 188 height 34
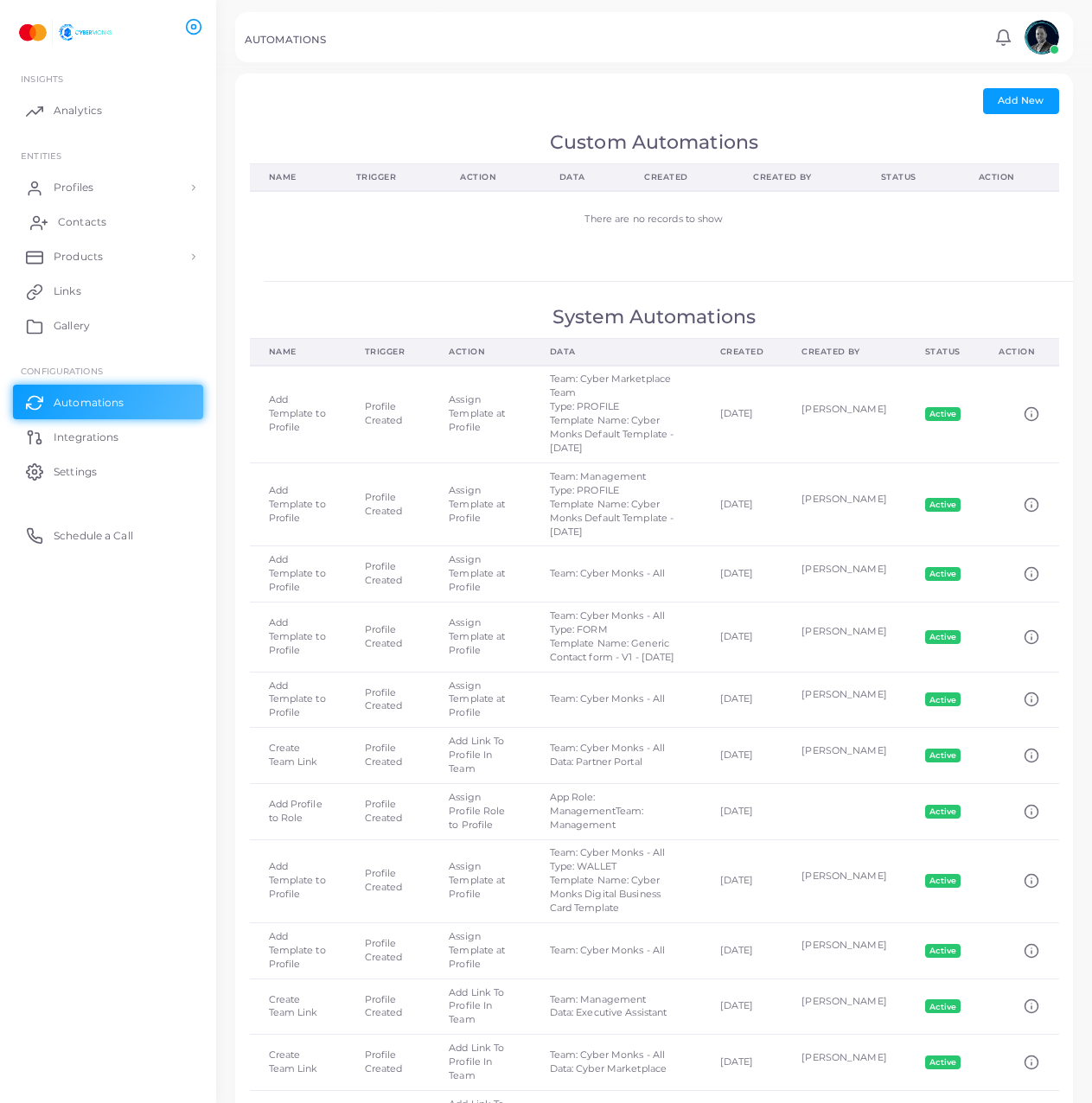
click at [98, 216] on span "Contacts" at bounding box center [82, 223] width 48 height 16
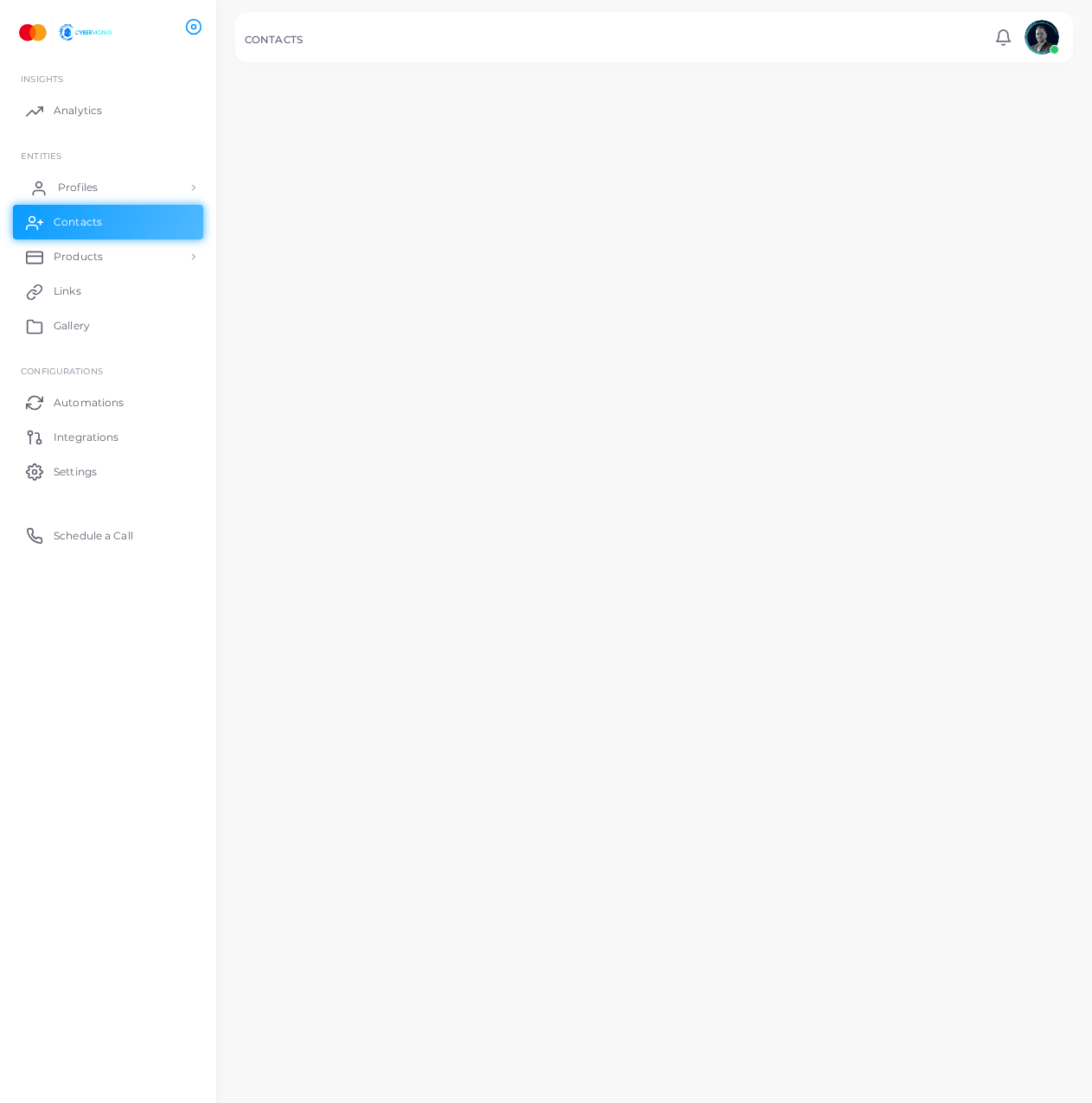
click at [114, 188] on link "Profiles" at bounding box center [108, 187] width 190 height 35
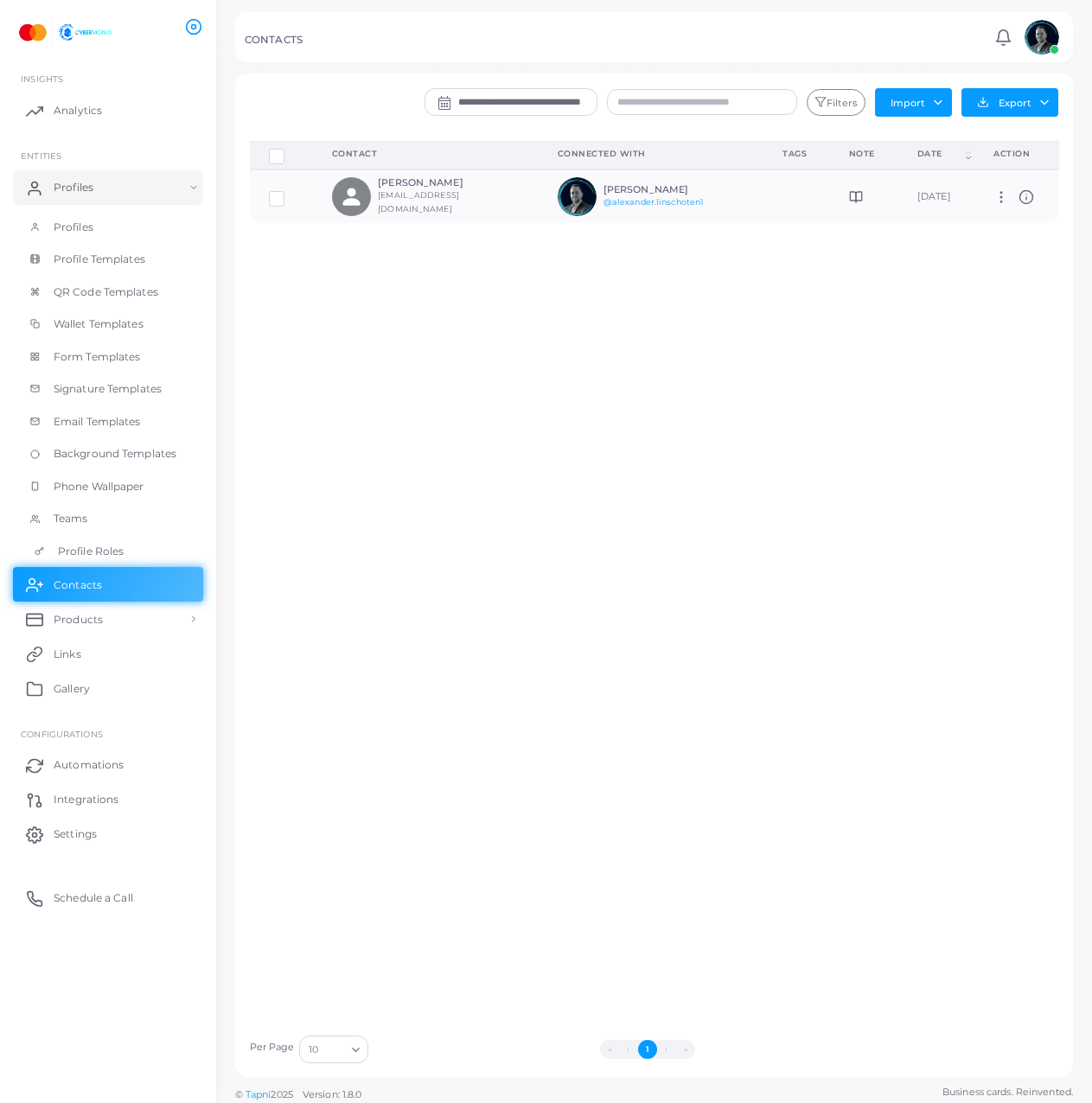
click at [120, 551] on span "Profile Roles" at bounding box center [91, 552] width 65 height 16
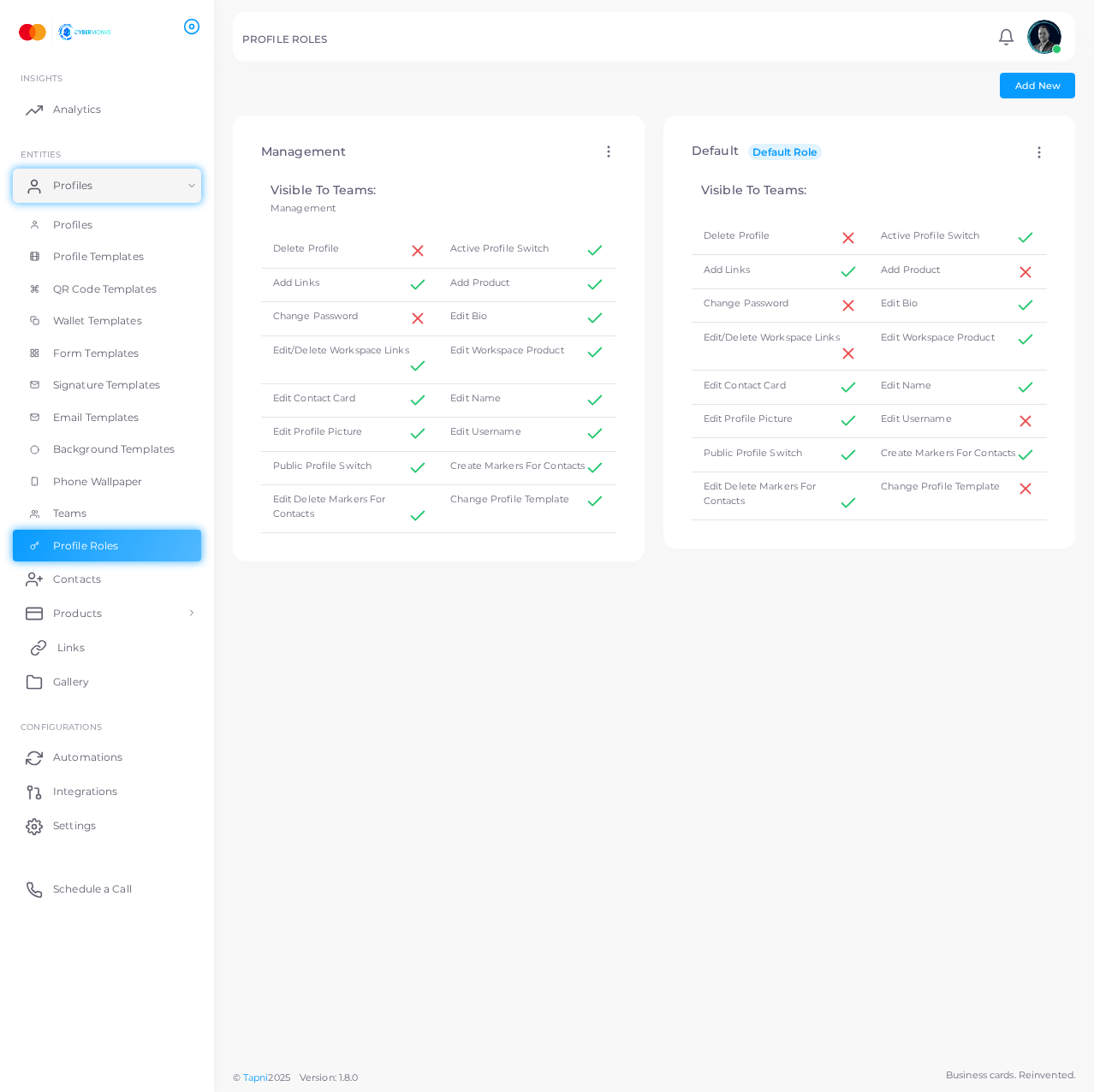
click at [127, 653] on link "Links" at bounding box center [107, 646] width 188 height 34
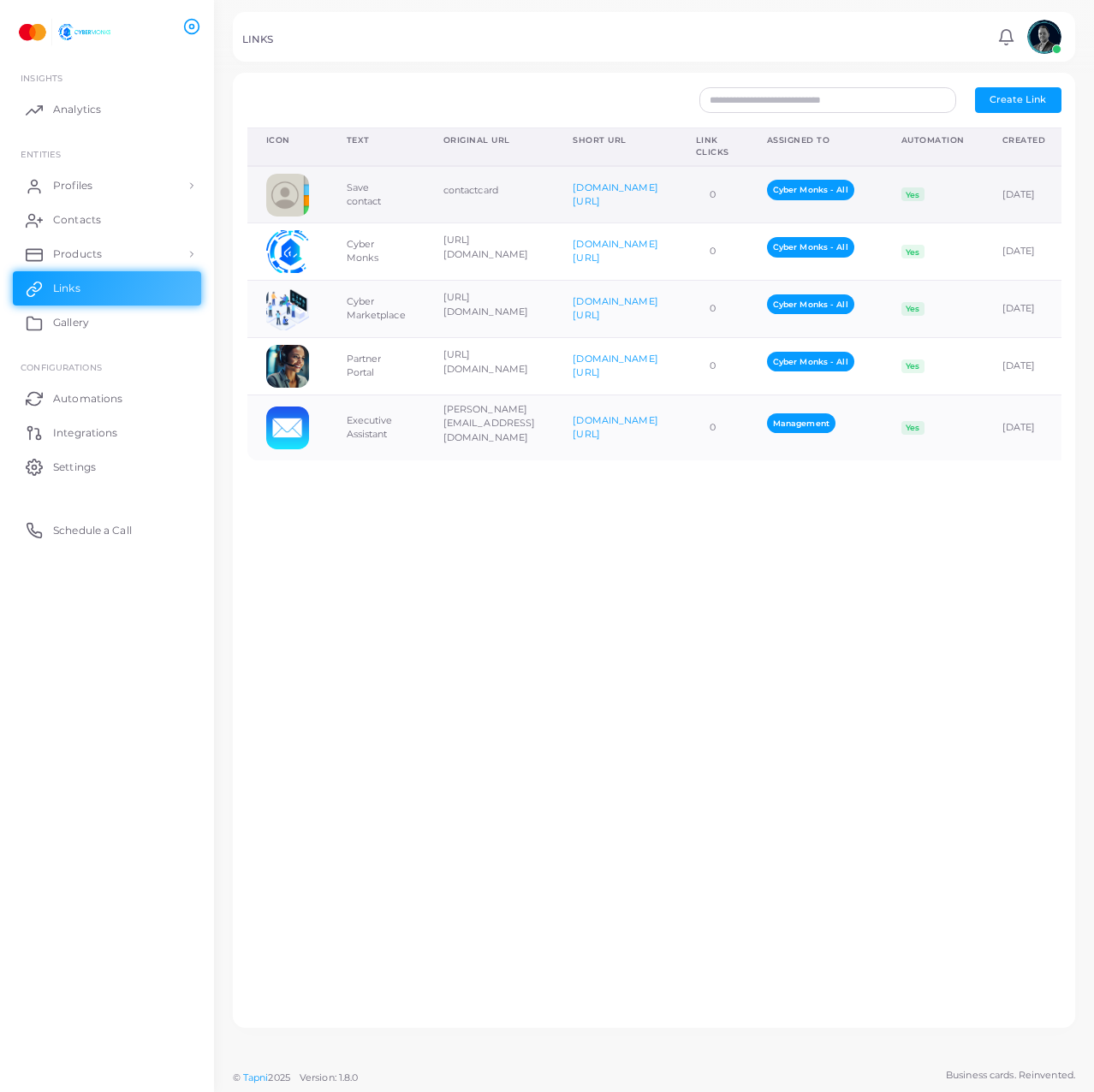
click at [701, 210] on td "0" at bounding box center [712, 195] width 71 height 58
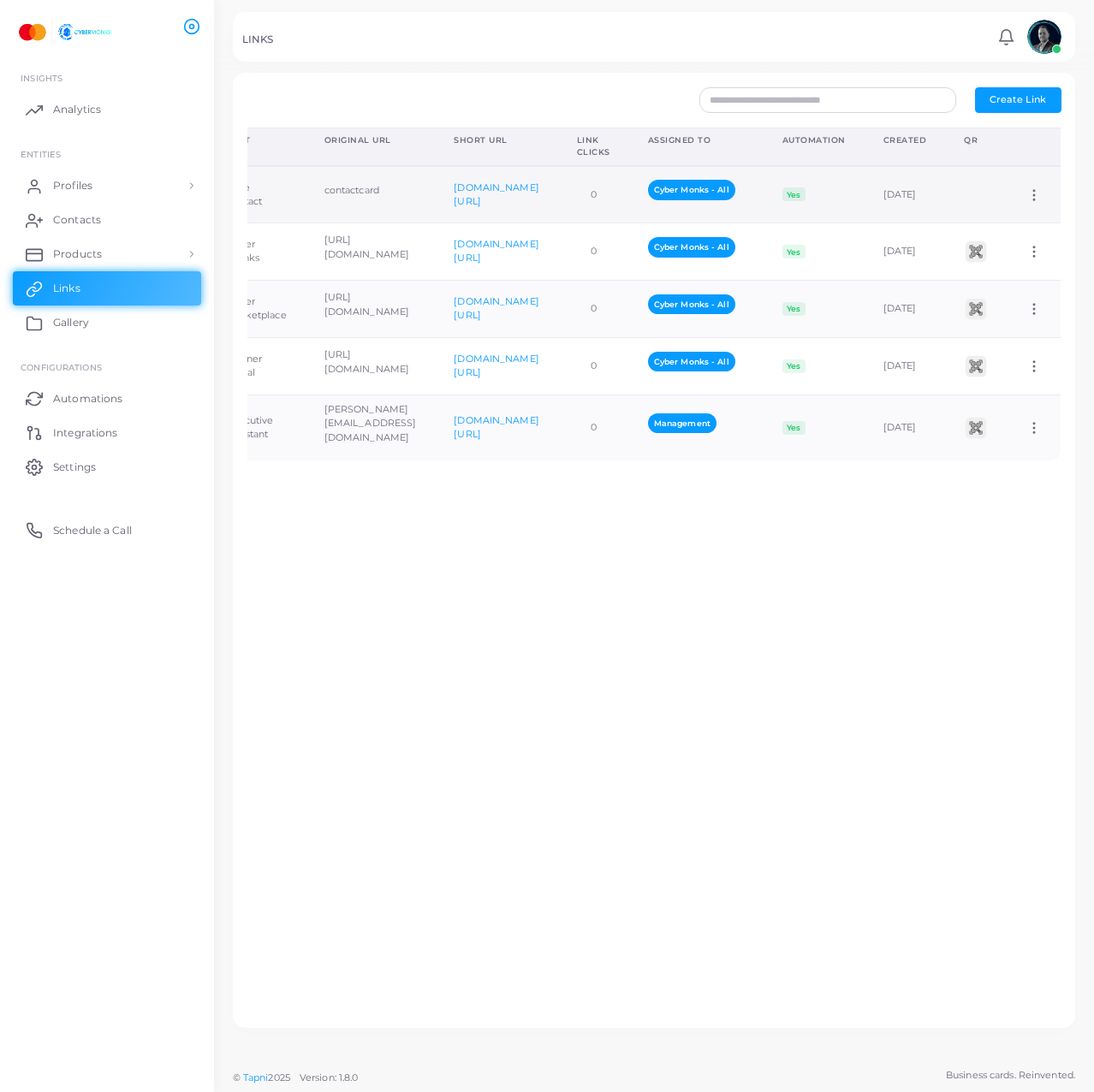
click at [1026, 193] on icon at bounding box center [1034, 195] width 16 height 16
click at [1009, 235] on span "Edit Link" at bounding box center [1005, 238] width 41 height 14
type input "**********"
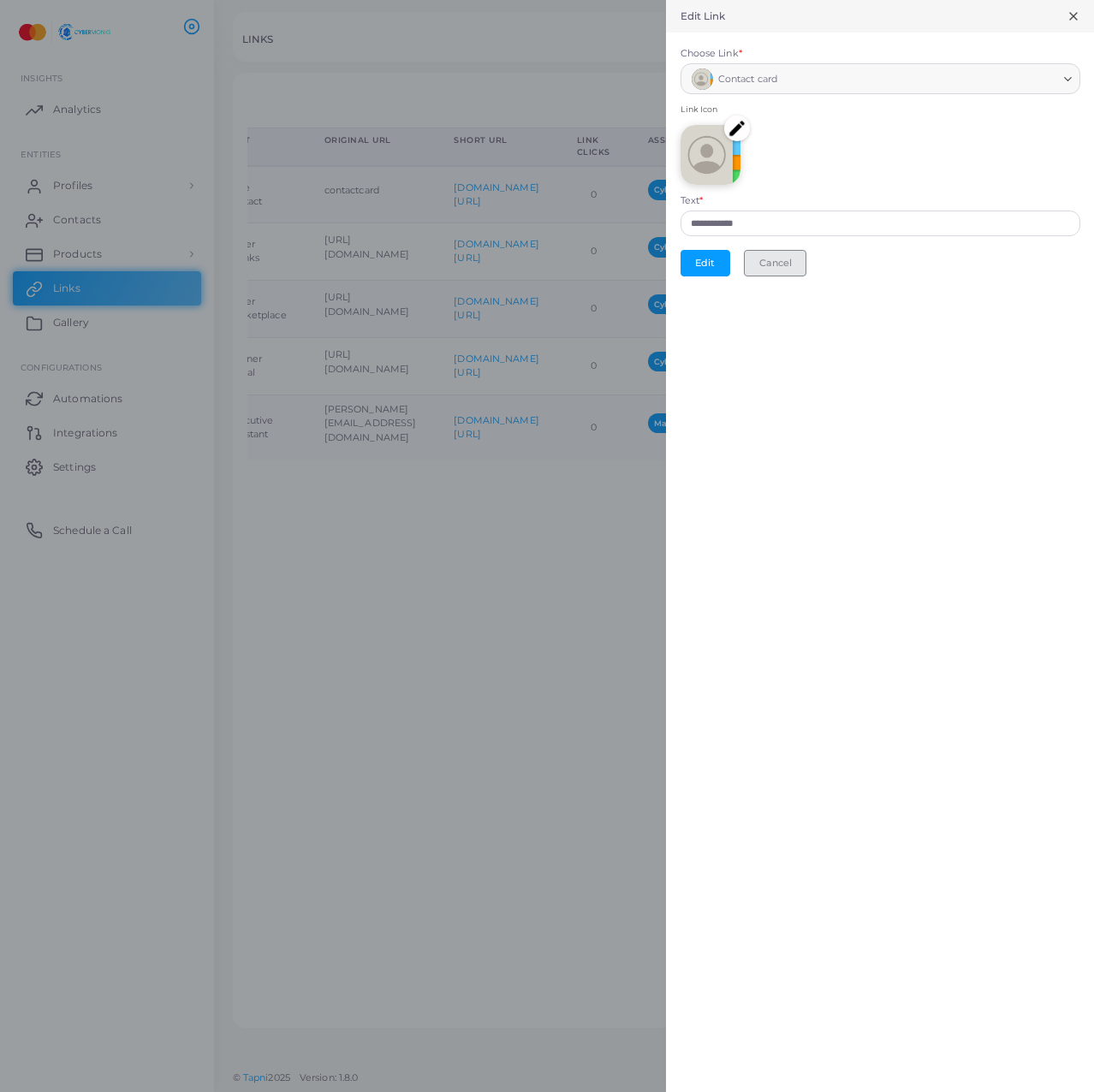
click at [763, 257] on button "Cancel" at bounding box center [775, 262] width 63 height 25
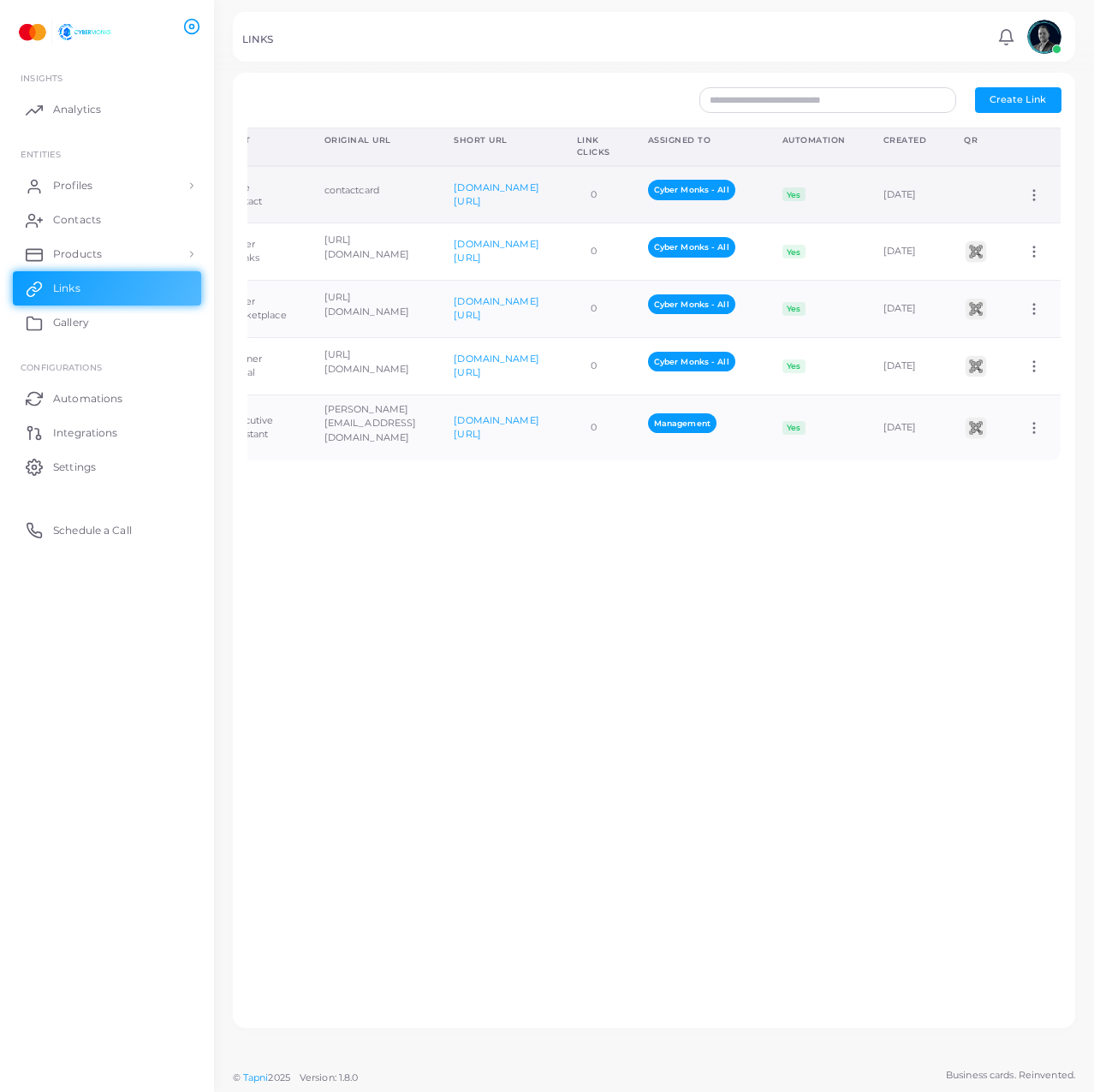
click at [1026, 193] on icon at bounding box center [1034, 195] width 16 height 16
click at [1017, 236] on span "Edit Link" at bounding box center [1005, 237] width 41 height 14
type input "**********"
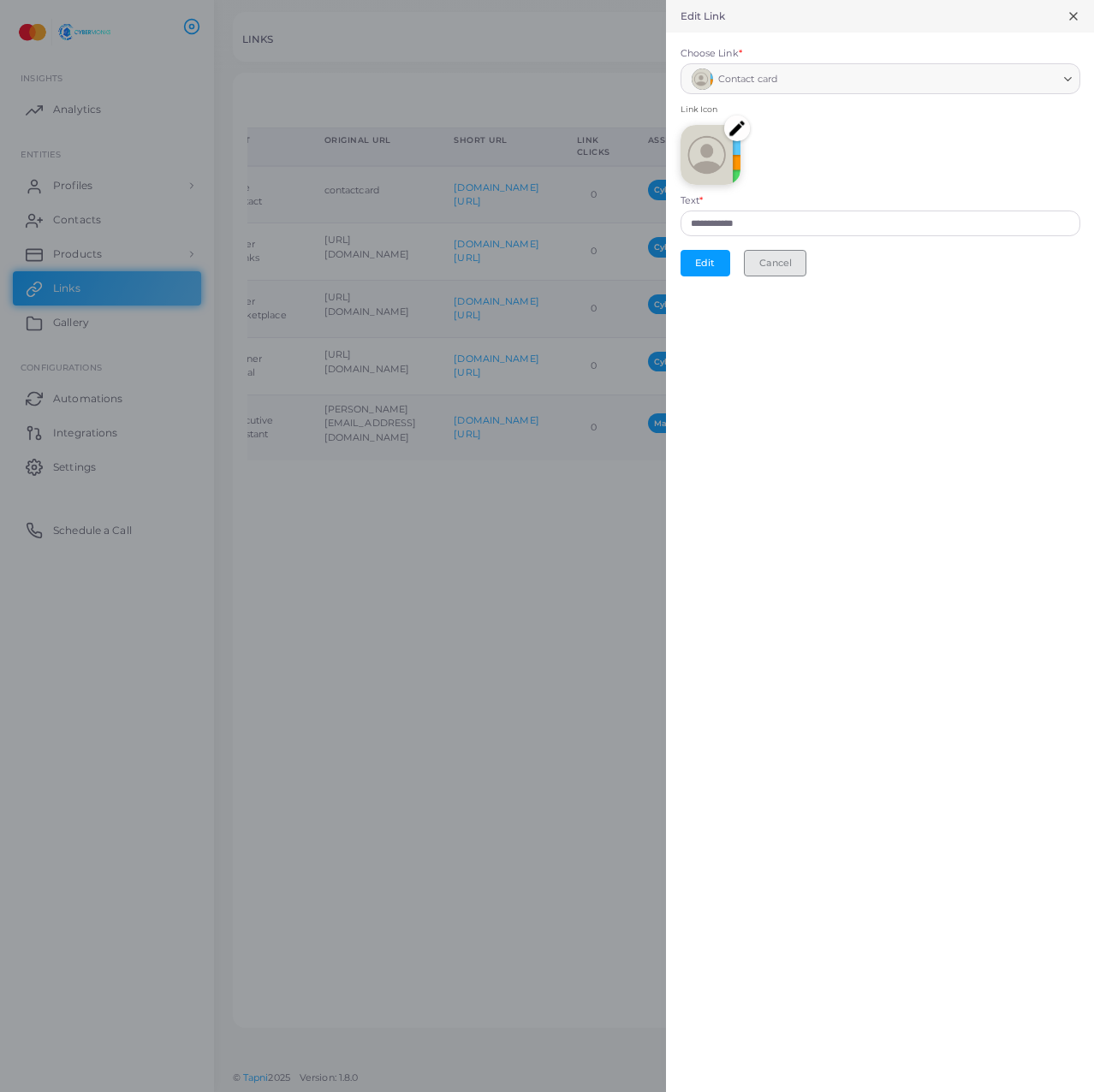
click at [789, 257] on button "Cancel" at bounding box center [775, 262] width 63 height 25
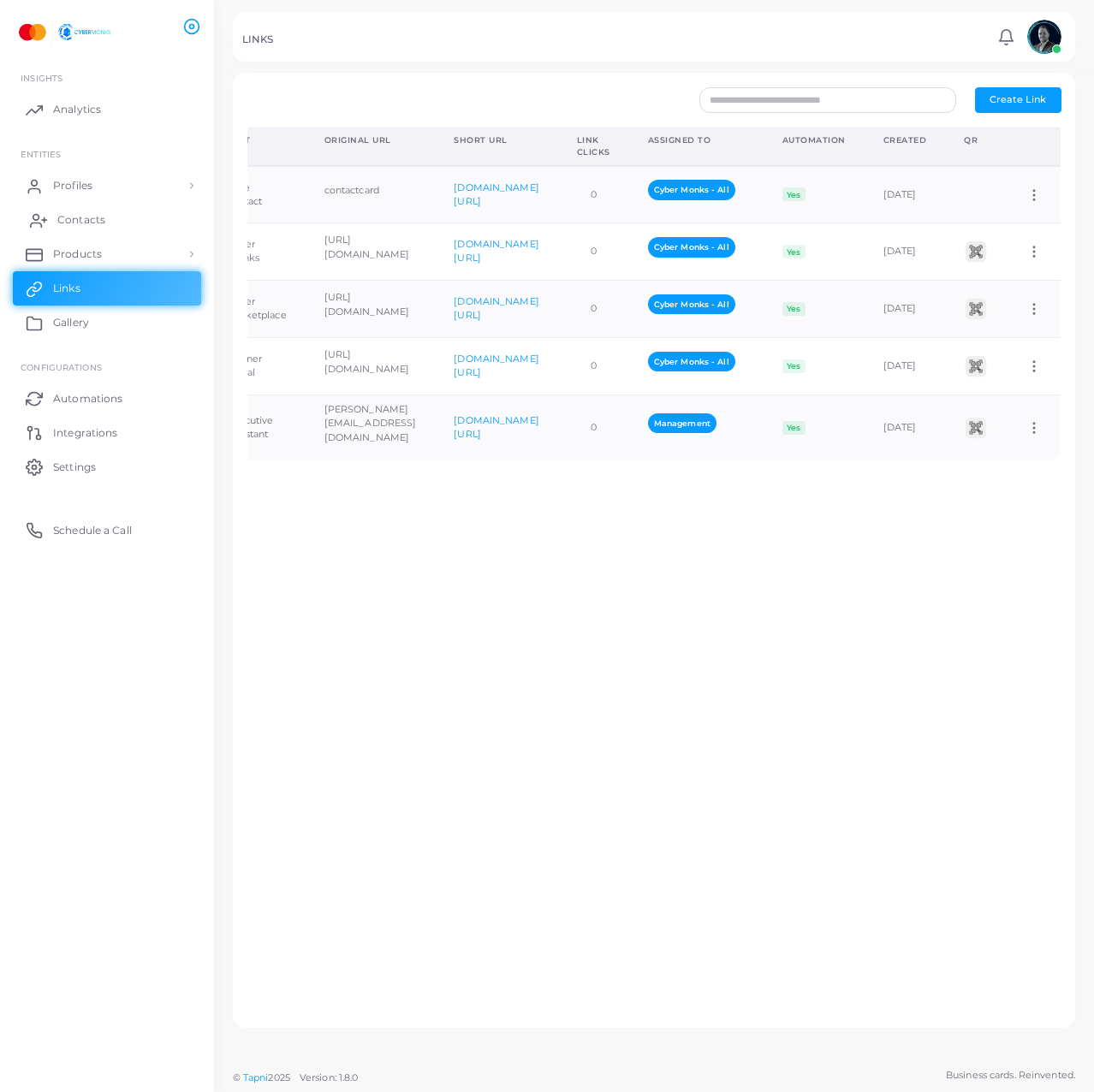
click at [91, 223] on span "Contacts" at bounding box center [81, 220] width 48 height 16
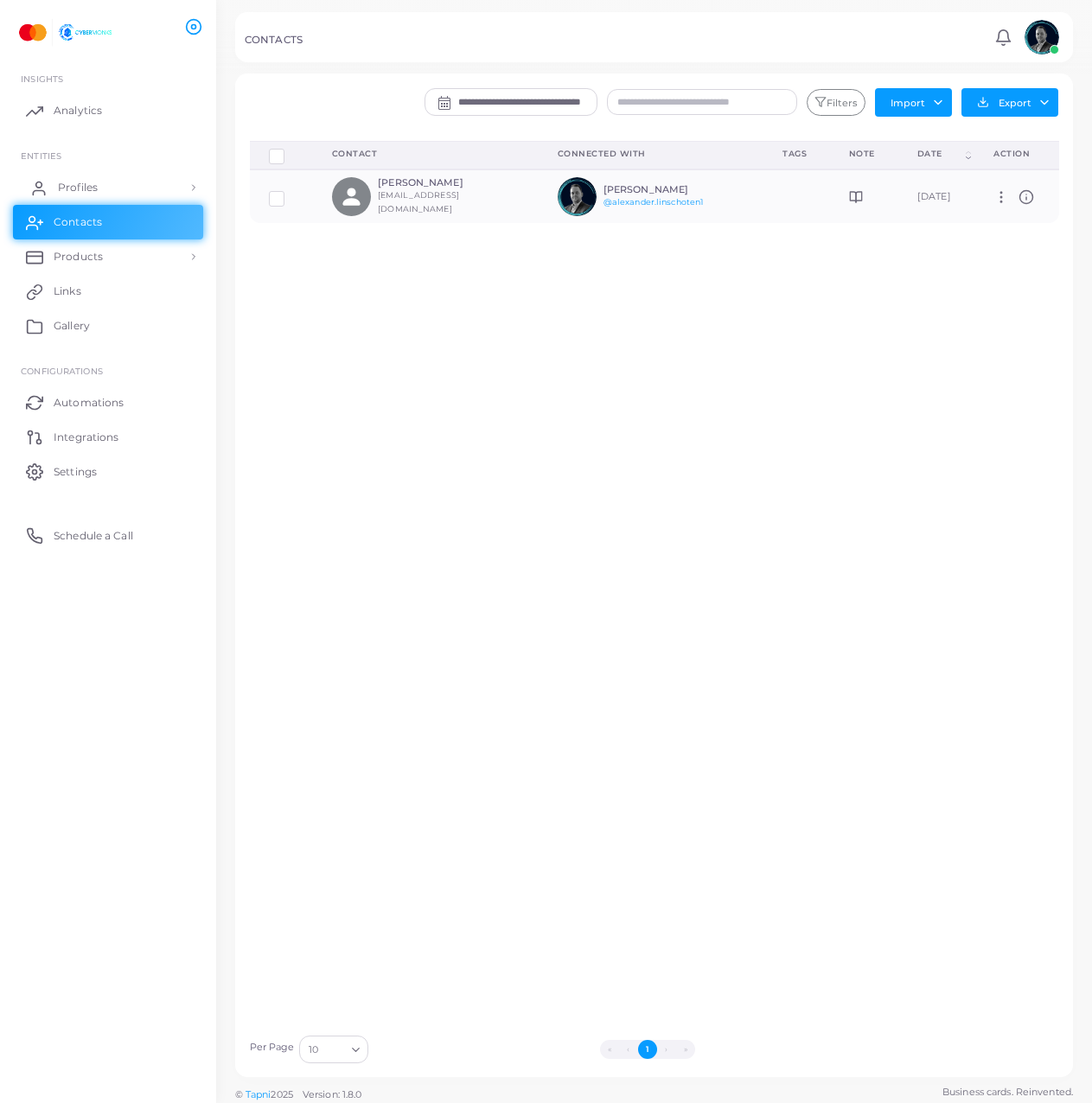
click at [131, 199] on link "Profiles" at bounding box center [108, 187] width 190 height 35
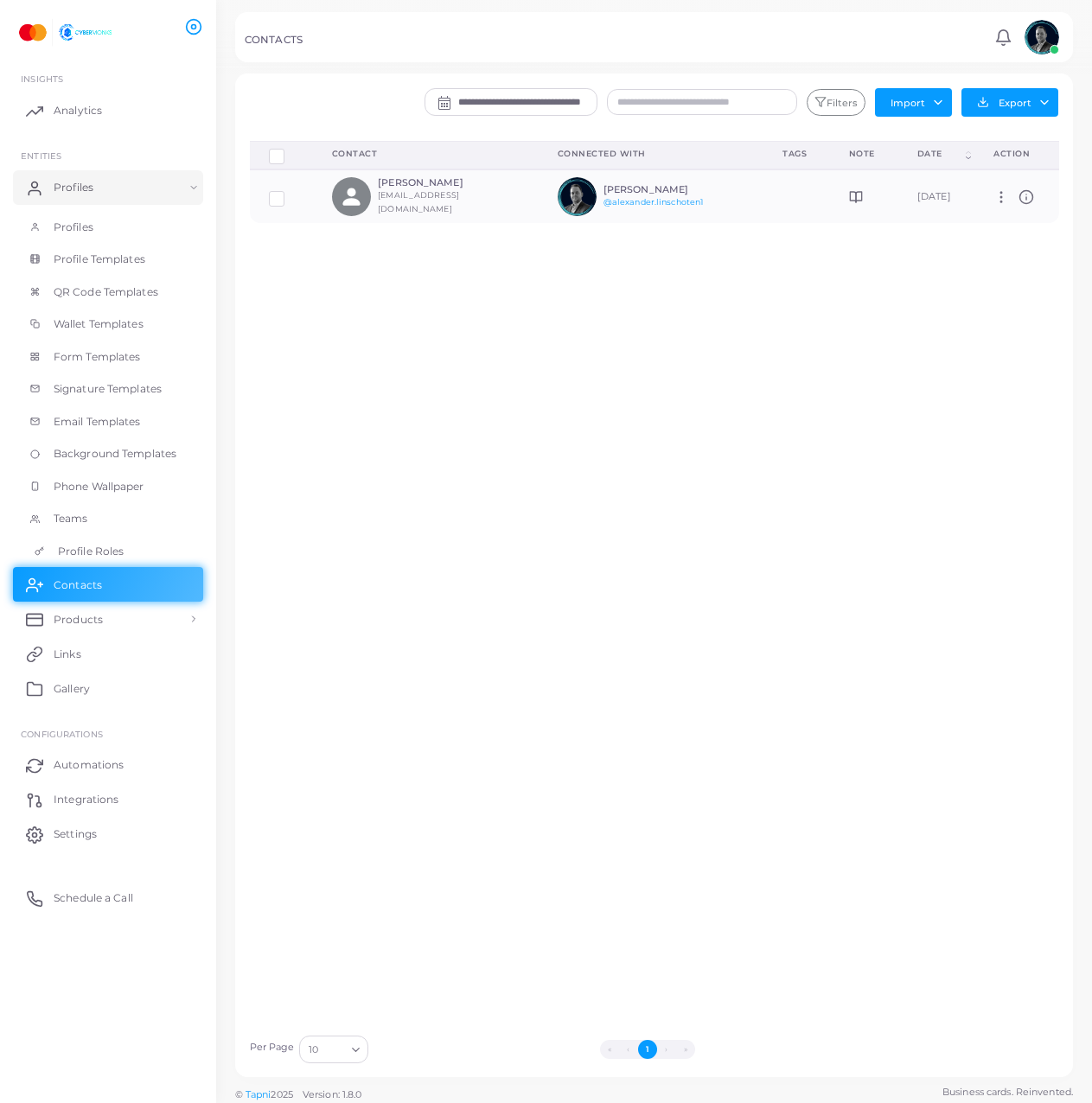
click at [118, 552] on span "Profile Roles" at bounding box center [91, 552] width 65 height 16
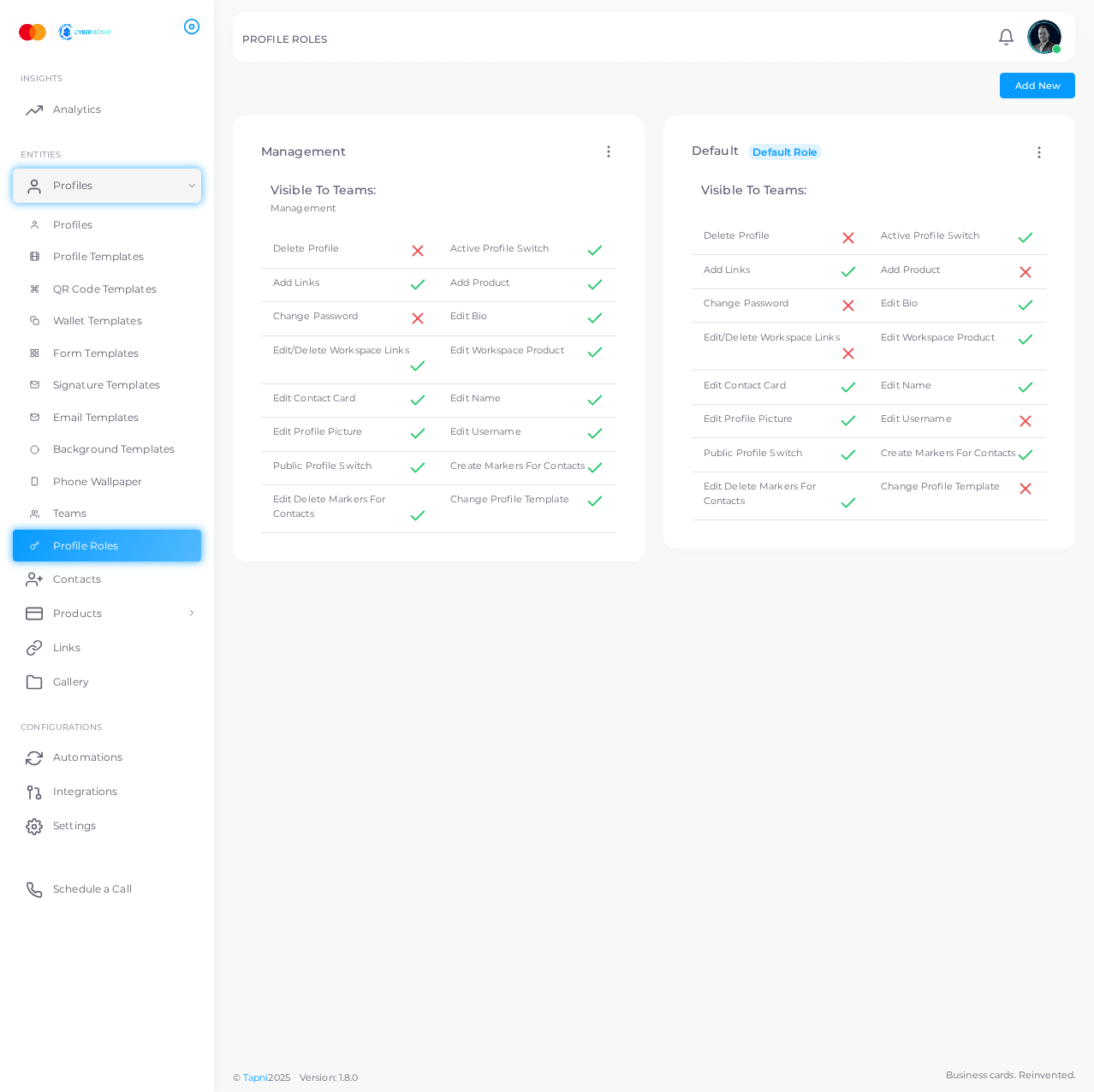
click at [1027, 140] on div "Default Default Role Edit Apply" at bounding box center [869, 152] width 383 height 44
click at [1031, 146] on icon at bounding box center [1039, 153] width 16 height 16
click at [1034, 171] on link "Edit" at bounding box center [1025, 166] width 92 height 24
type input "*******"
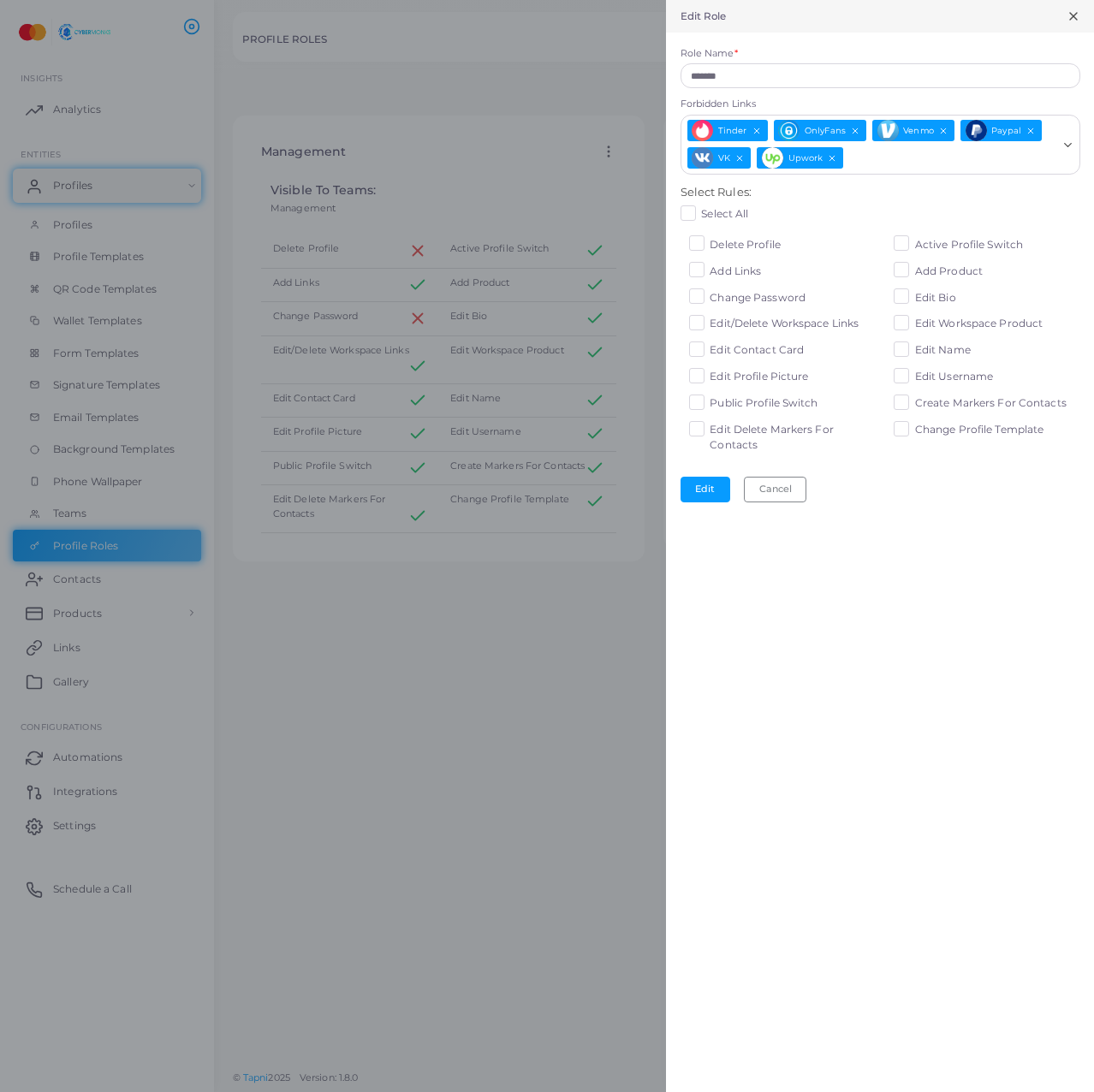
click at [727, 325] on span "Edit/Delete Workspace Links" at bounding box center [784, 322] width 149 height 13
click at [911, 431] on div "Change Profile Template" at bounding box center [986, 428] width 186 height 17
click at [915, 376] on label "Edit Username" at bounding box center [954, 377] width 78 height 16
click at [688, 494] on button "Edit" at bounding box center [705, 490] width 50 height 25
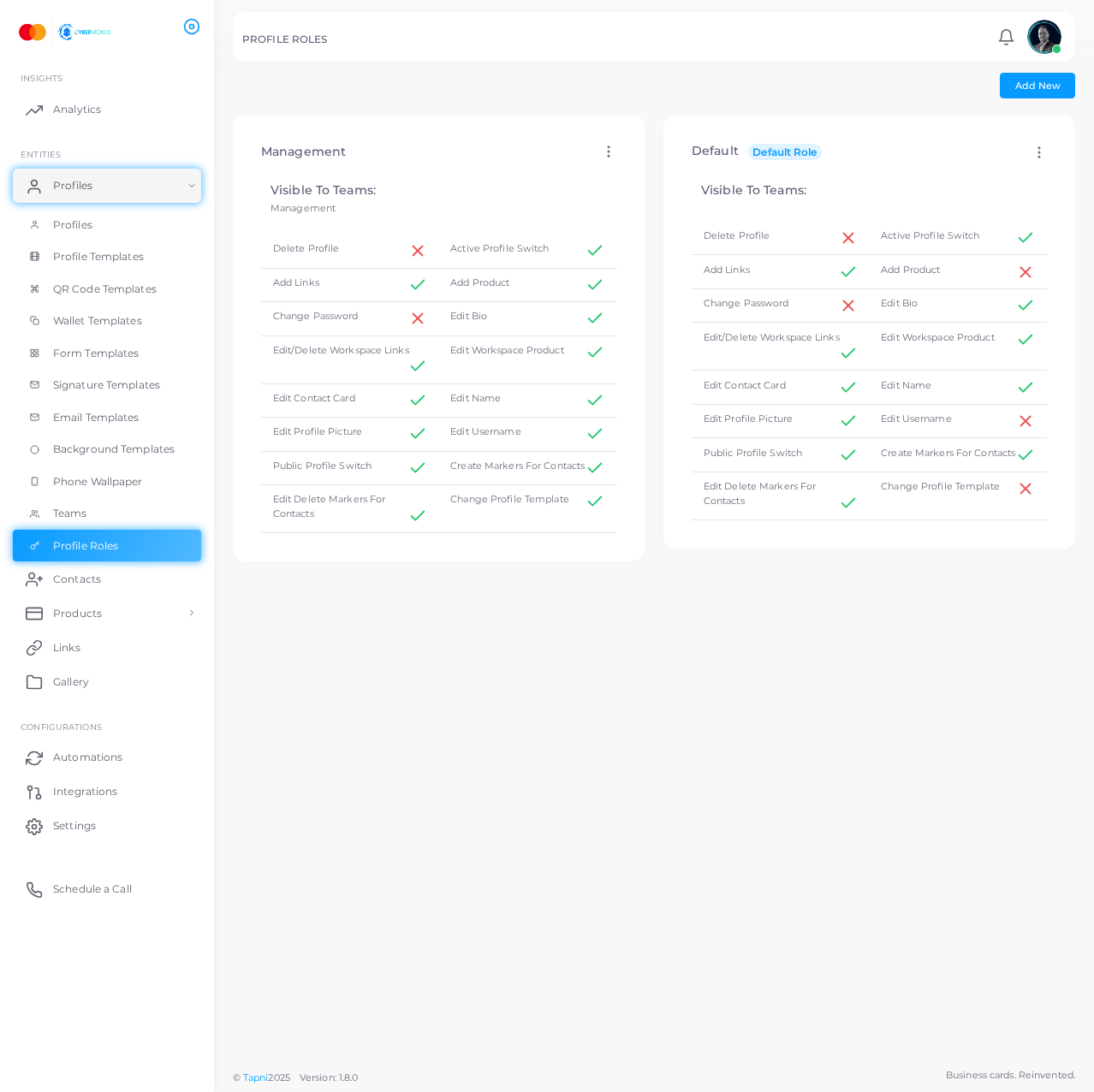
click at [687, 740] on div "Default Default Role Edit Apply Visible To Teams: Delete Profile Active Profile…" at bounding box center [870, 588] width 431 height 945
click at [79, 231] on span "Profiles" at bounding box center [77, 225] width 39 height 16
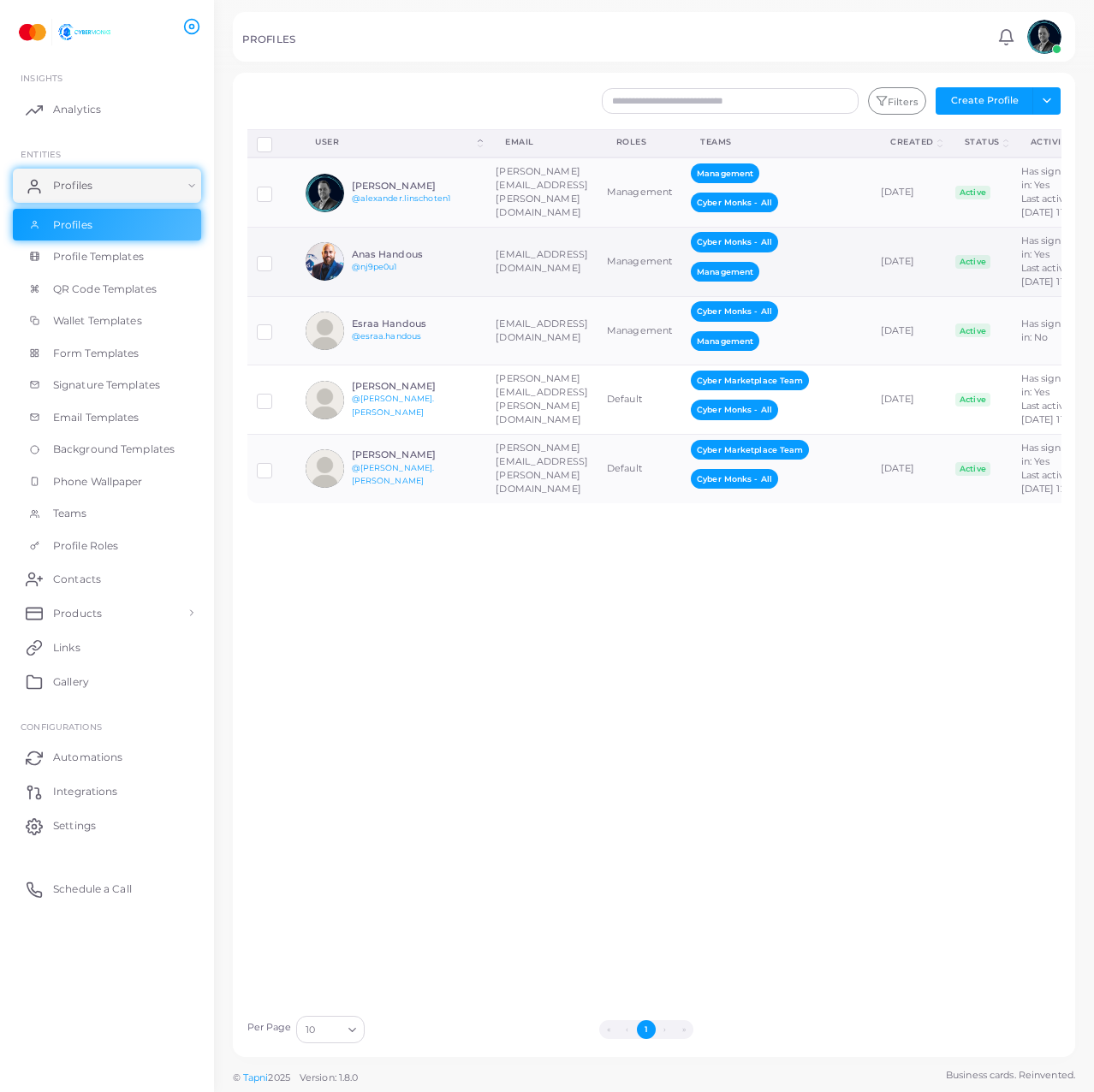
click at [417, 261] on h6 "Anas Handous" at bounding box center [414, 254] width 125 height 11
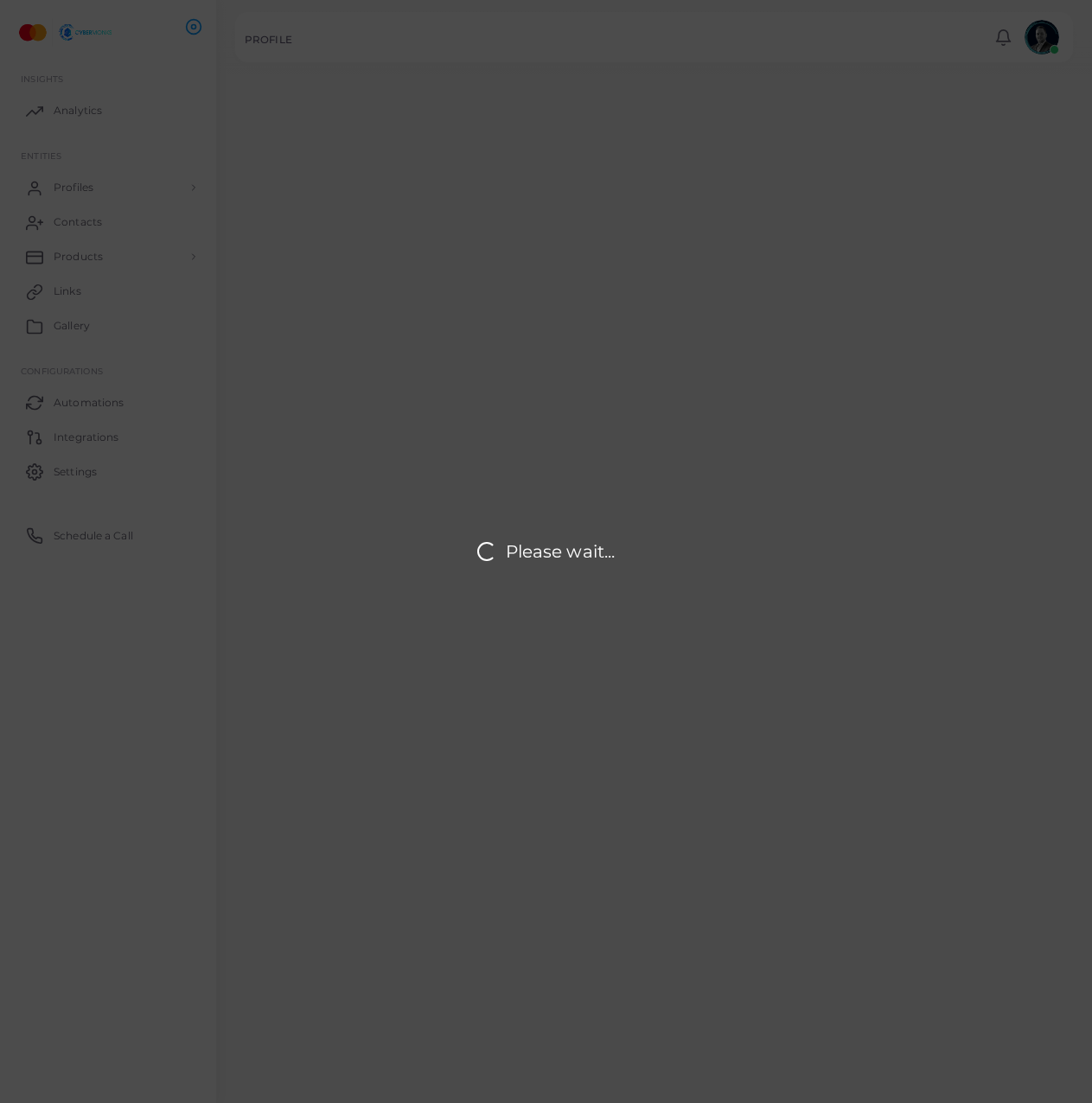
type input "**********"
type input "********"
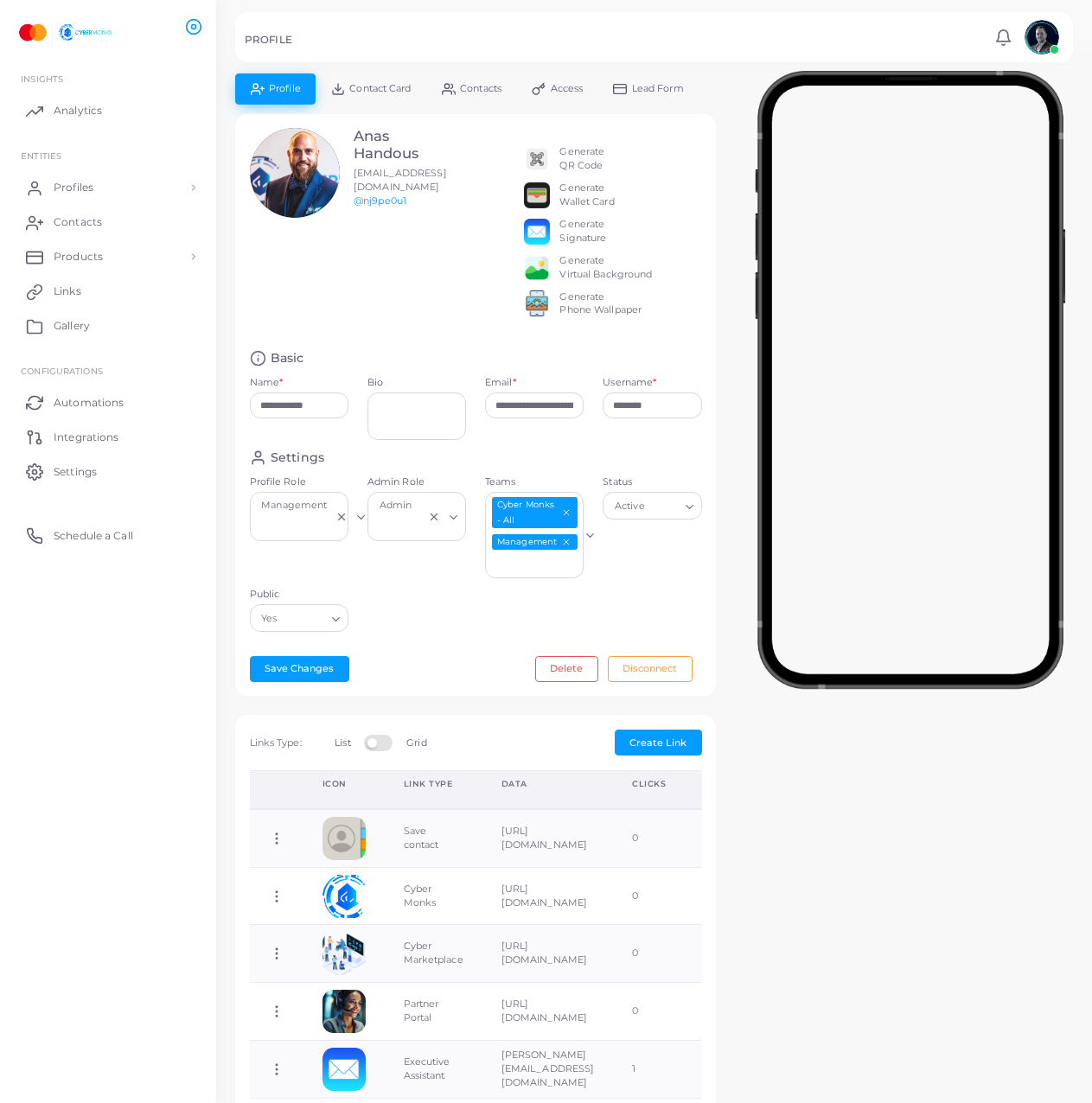
click at [593, 201] on div "Generate Wallet Card" at bounding box center [586, 195] width 54 height 28
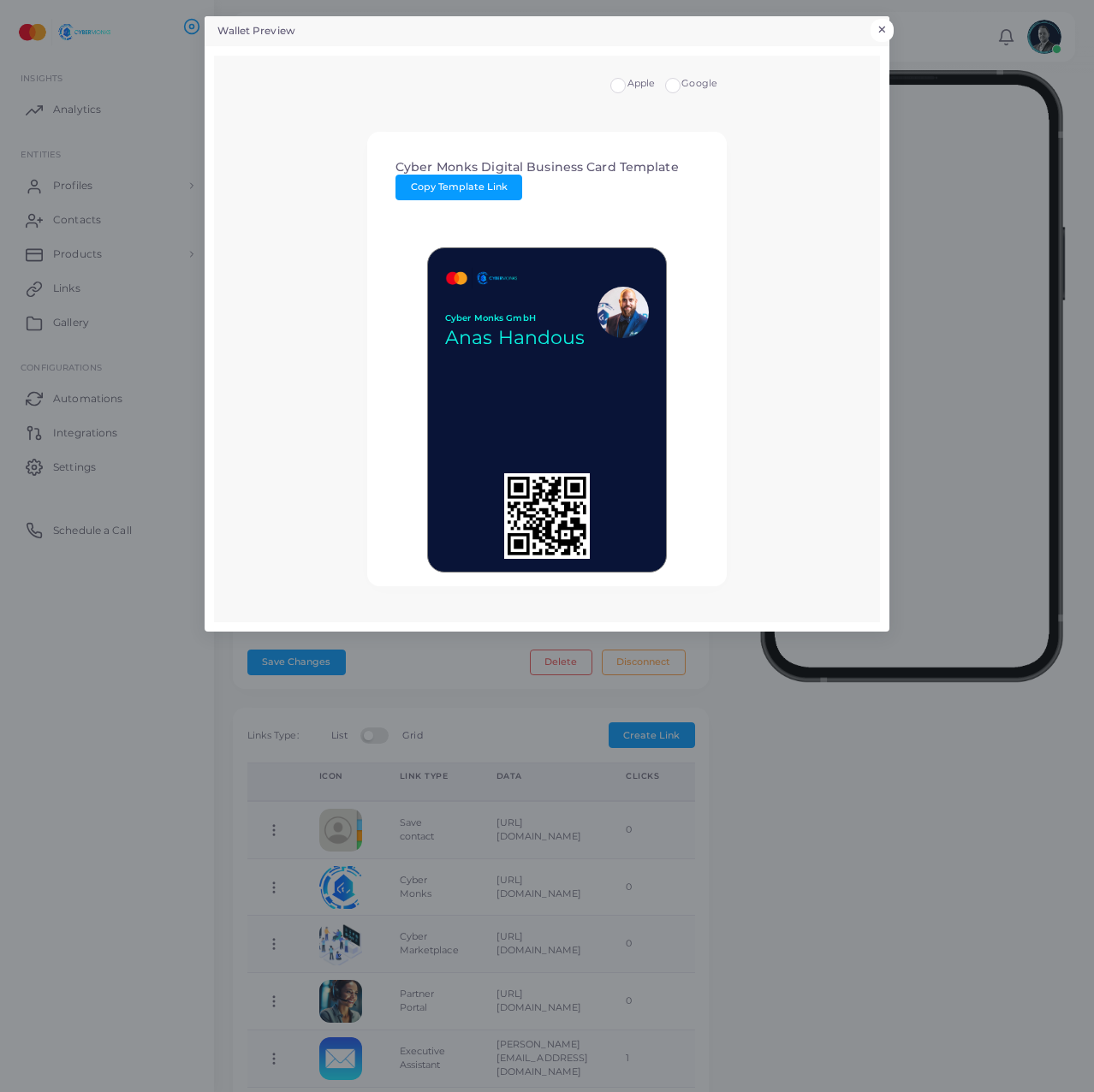
click at [885, 24] on button "×" at bounding box center [882, 29] width 24 height 23
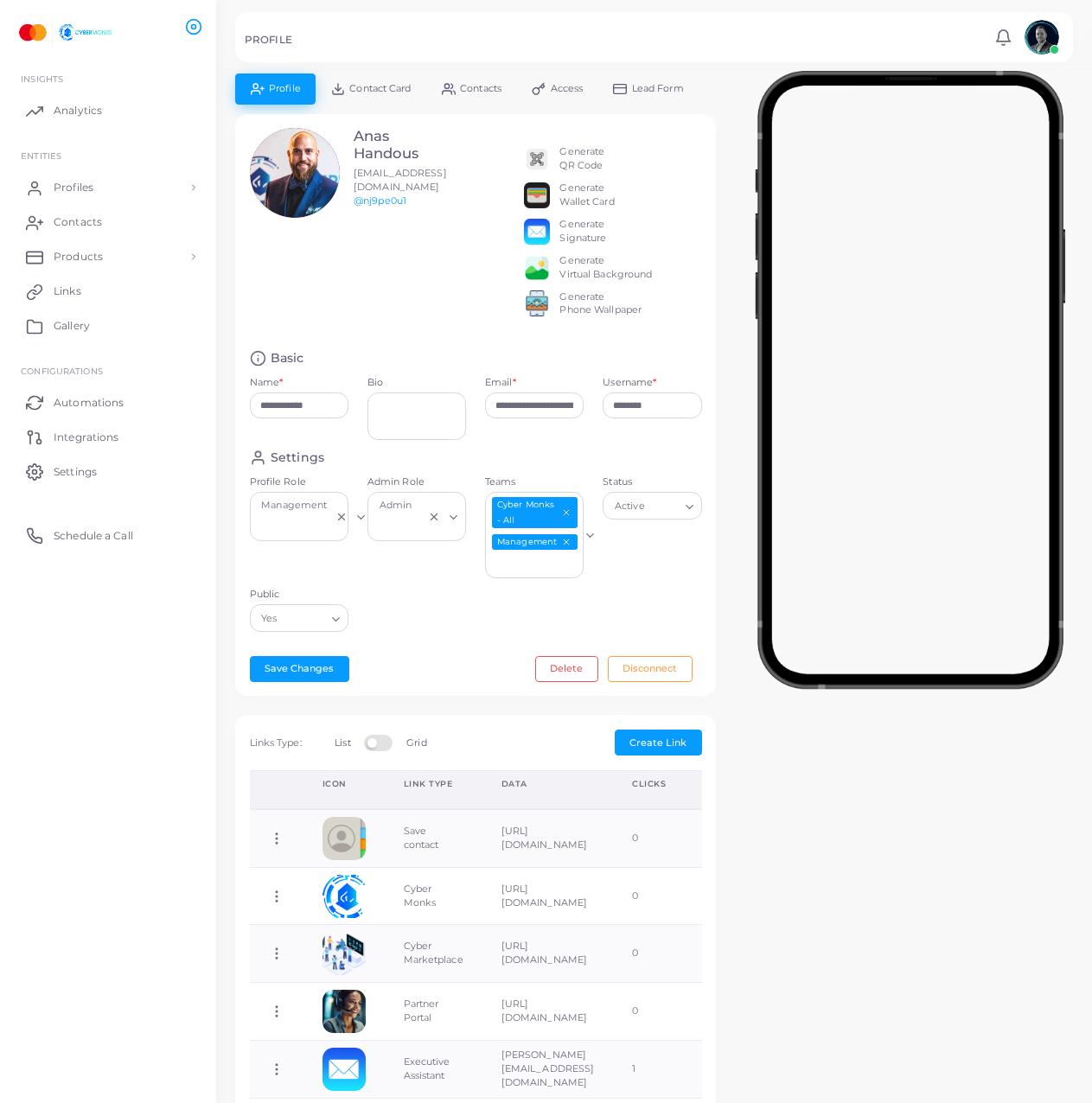
click at [1044, 839] on div "**********" at bounding box center [654, 891] width 857 height 1637
click at [63, 189] on span "Profiles" at bounding box center [78, 188] width 40 height 16
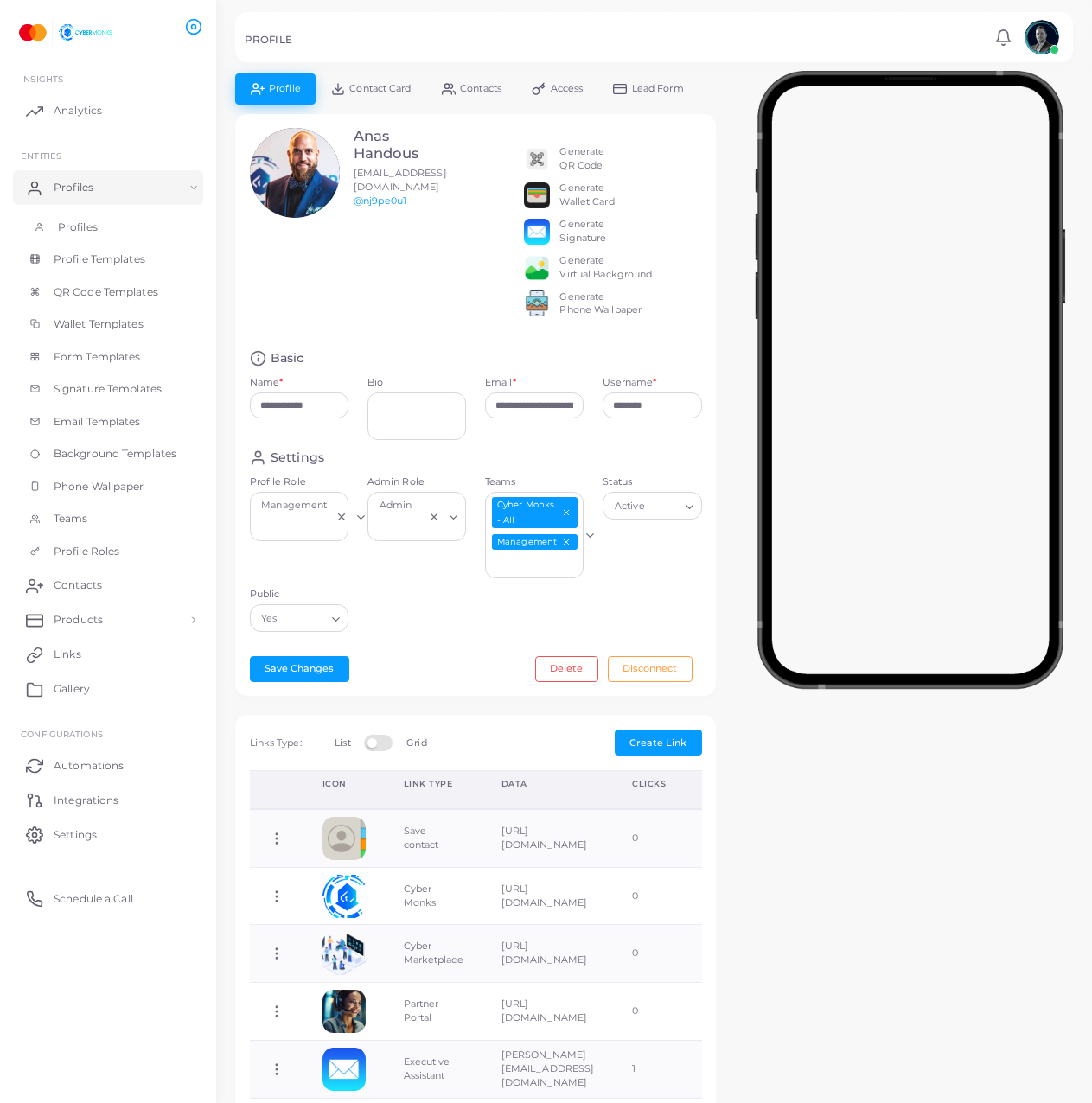
click at [91, 212] on link "Profiles" at bounding box center [108, 227] width 190 height 33
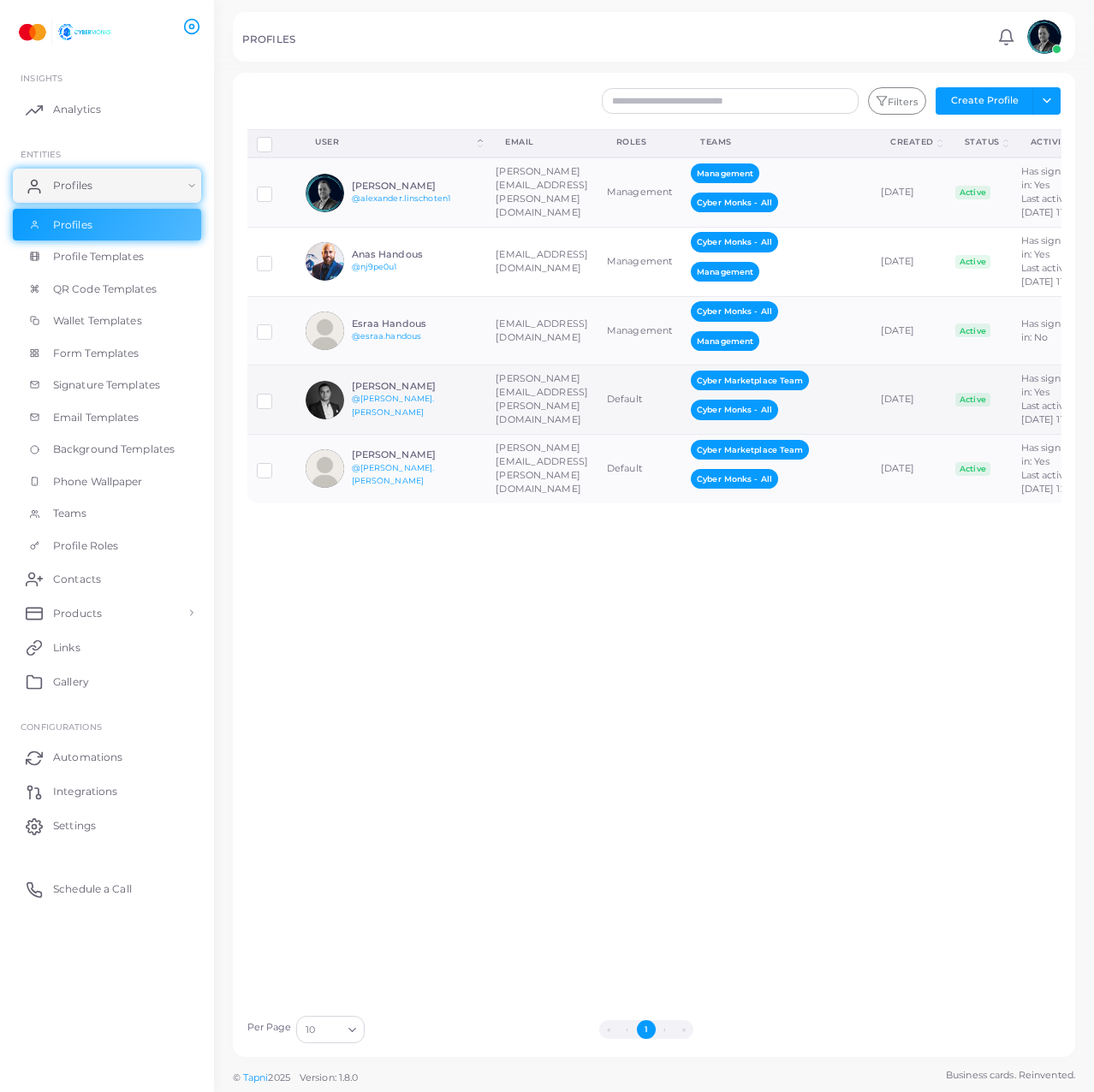
click at [404, 392] on h6 "[PERSON_NAME]" at bounding box center [414, 386] width 125 height 11
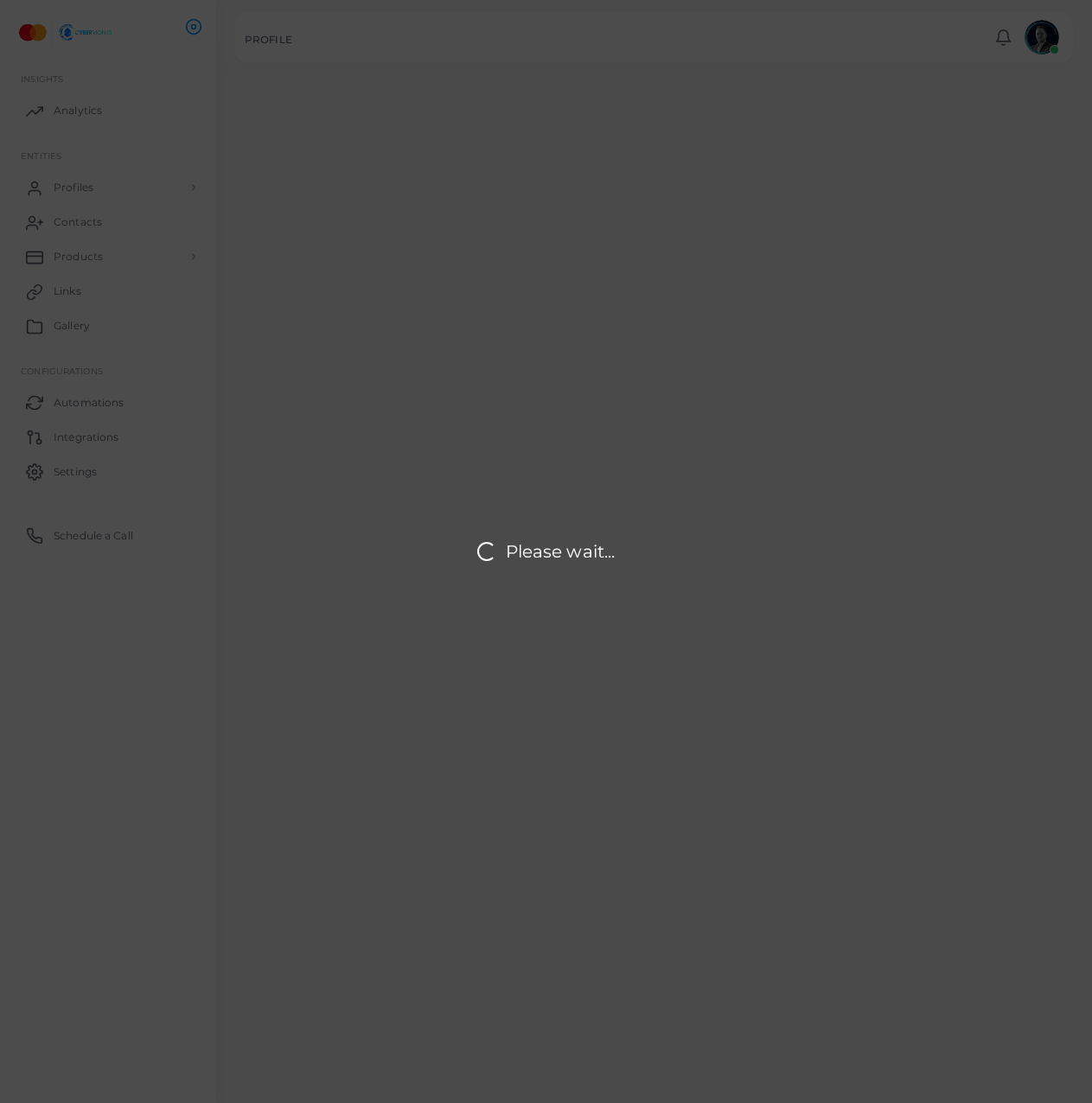
type input "**********"
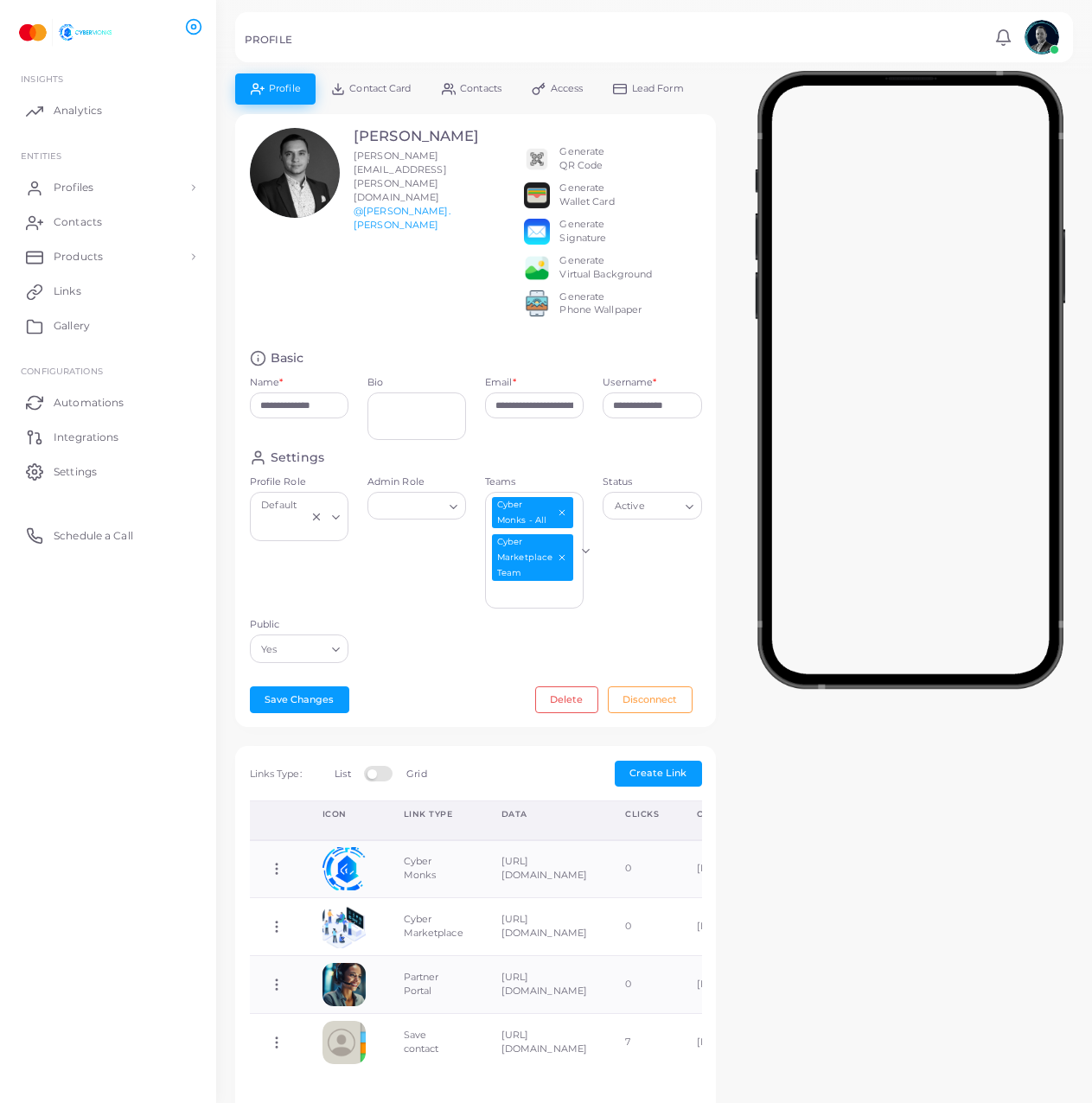
click at [324, 527] on div "Default Loading..." at bounding box center [300, 516] width 99 height 49
click at [505, 635] on div "Settings Profile Role Default Loading... Default Admin Role Loading... Teams Cy…" at bounding box center [476, 560] width 471 height 223
click at [91, 103] on span "Analytics" at bounding box center [82, 111] width 48 height 16
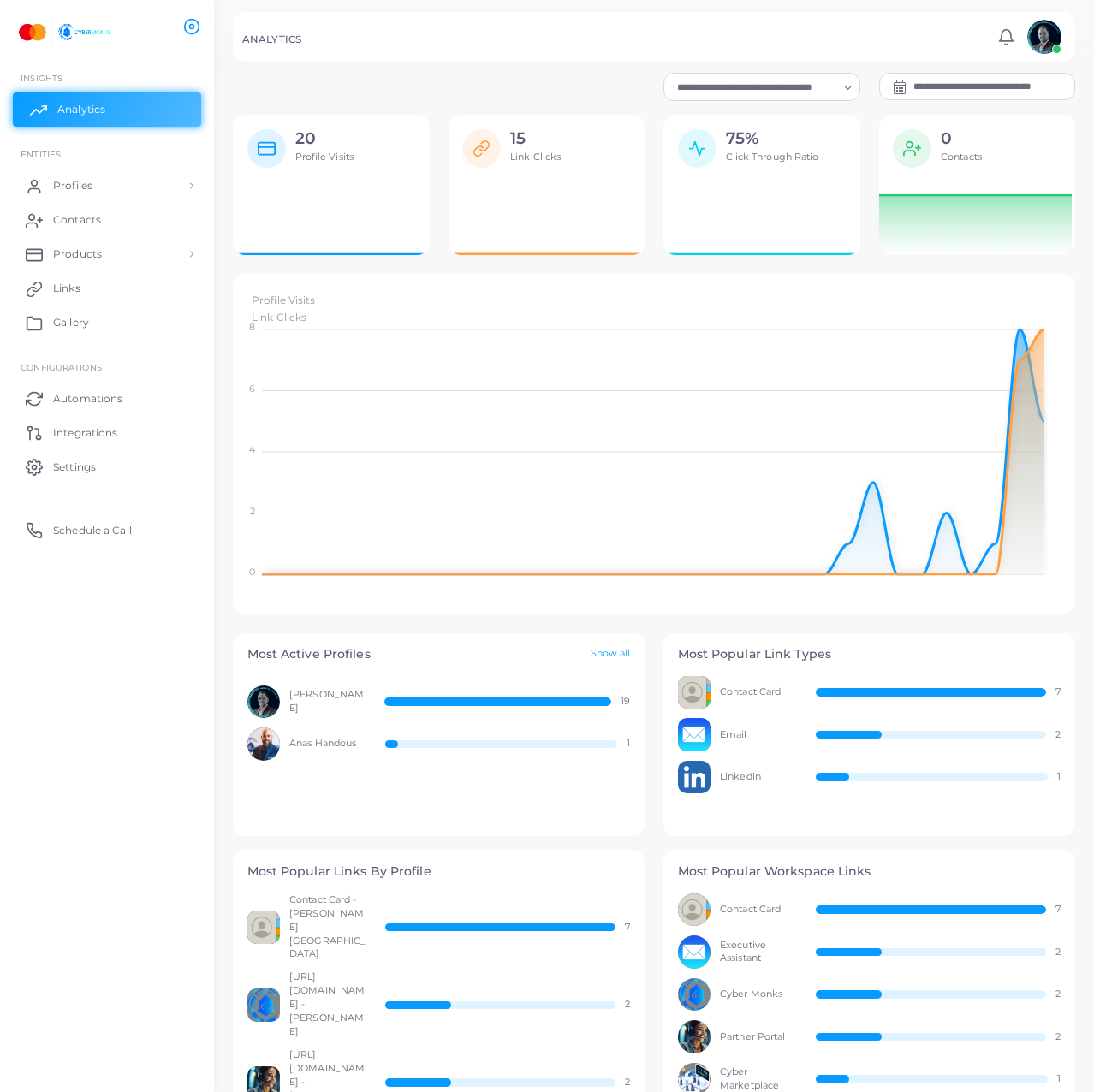
scroll to position [328, 817]
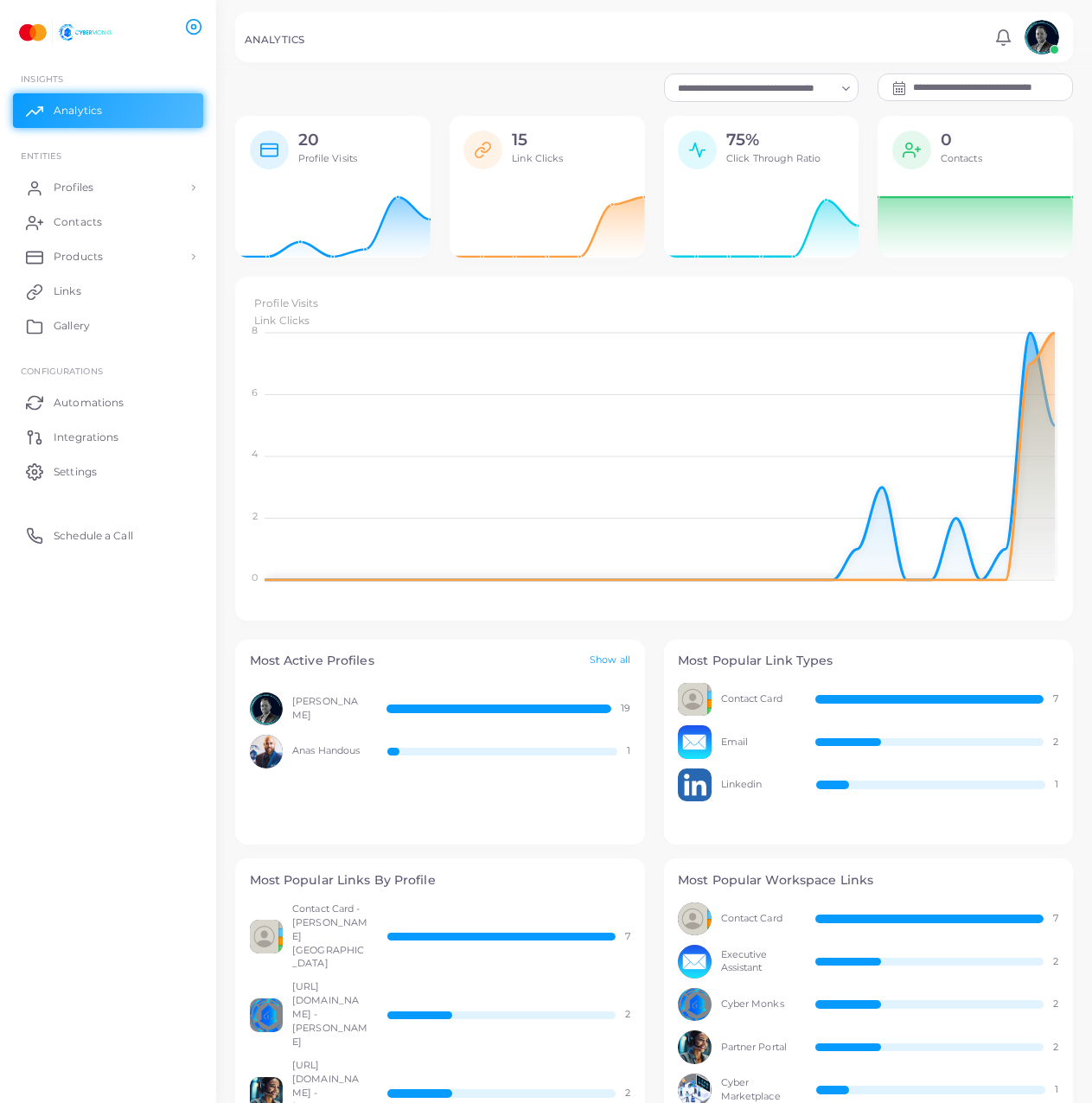
click at [116, 167] on ul "INSIGHTS Analytics ENTITIES Profiles Profiles Profile Templates QR Code Templat…" at bounding box center [108, 306] width 216 height 509
click at [116, 183] on link "Profiles" at bounding box center [108, 187] width 190 height 35
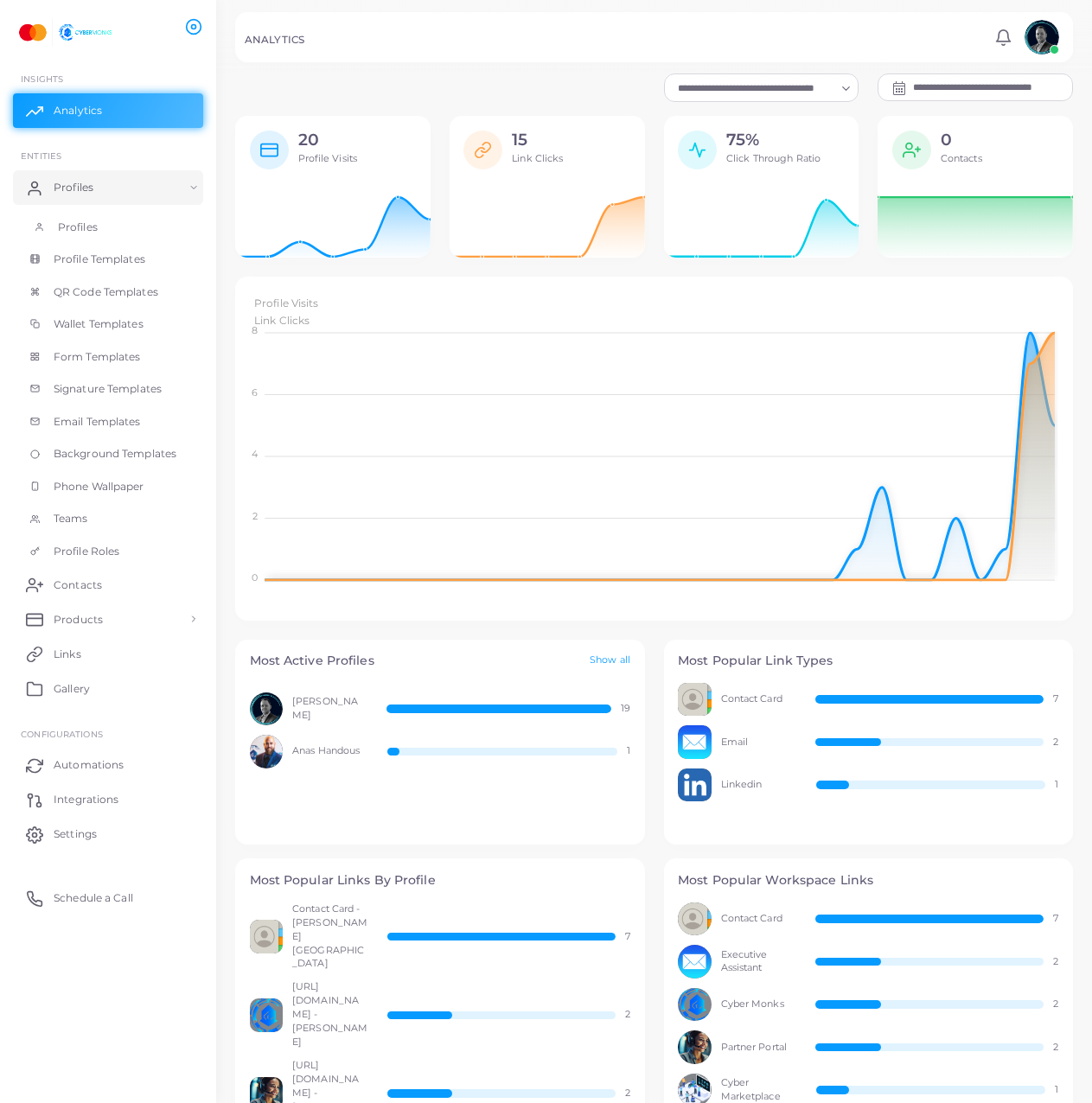
click at [144, 241] on link "Profiles" at bounding box center [108, 227] width 190 height 33
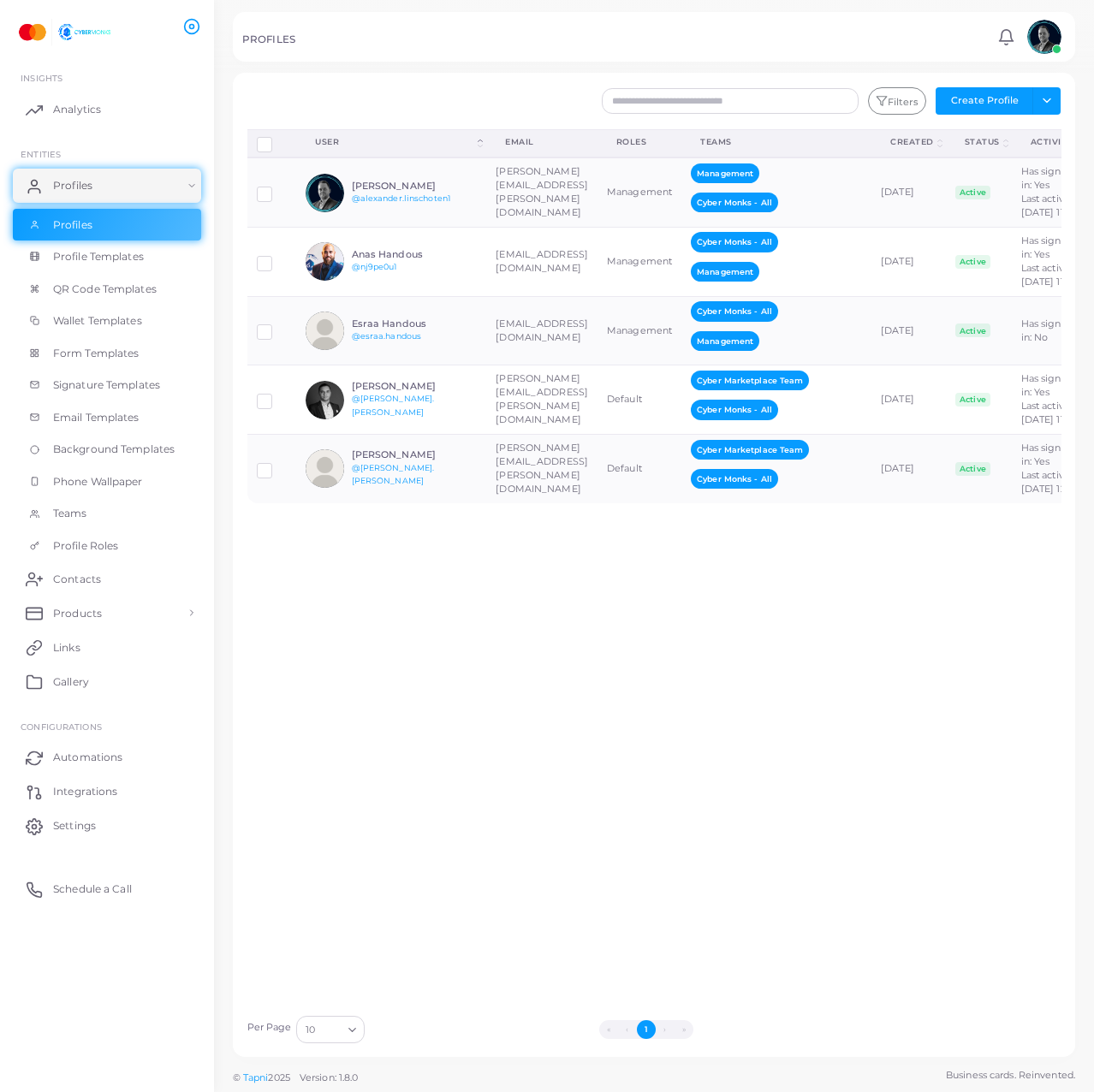
click at [559, 675] on div "Disconnect Profiles Delete Profile Show Selections Download QRs User (Click to …" at bounding box center [654, 568] width 832 height 878
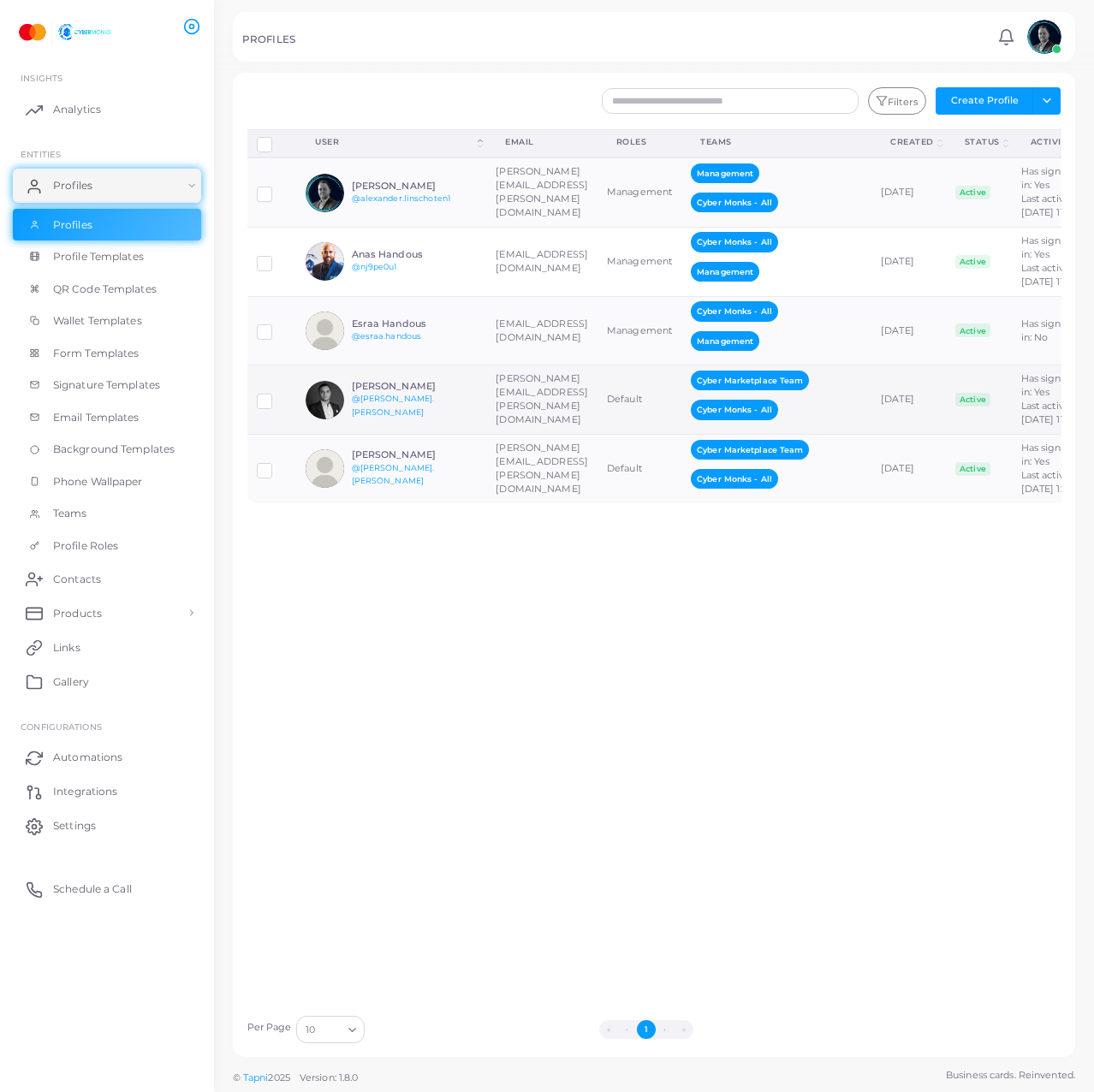
click at [456, 419] on div "Hakob Tumanyan @hakob.tumanyan" at bounding box center [391, 400] width 171 height 38
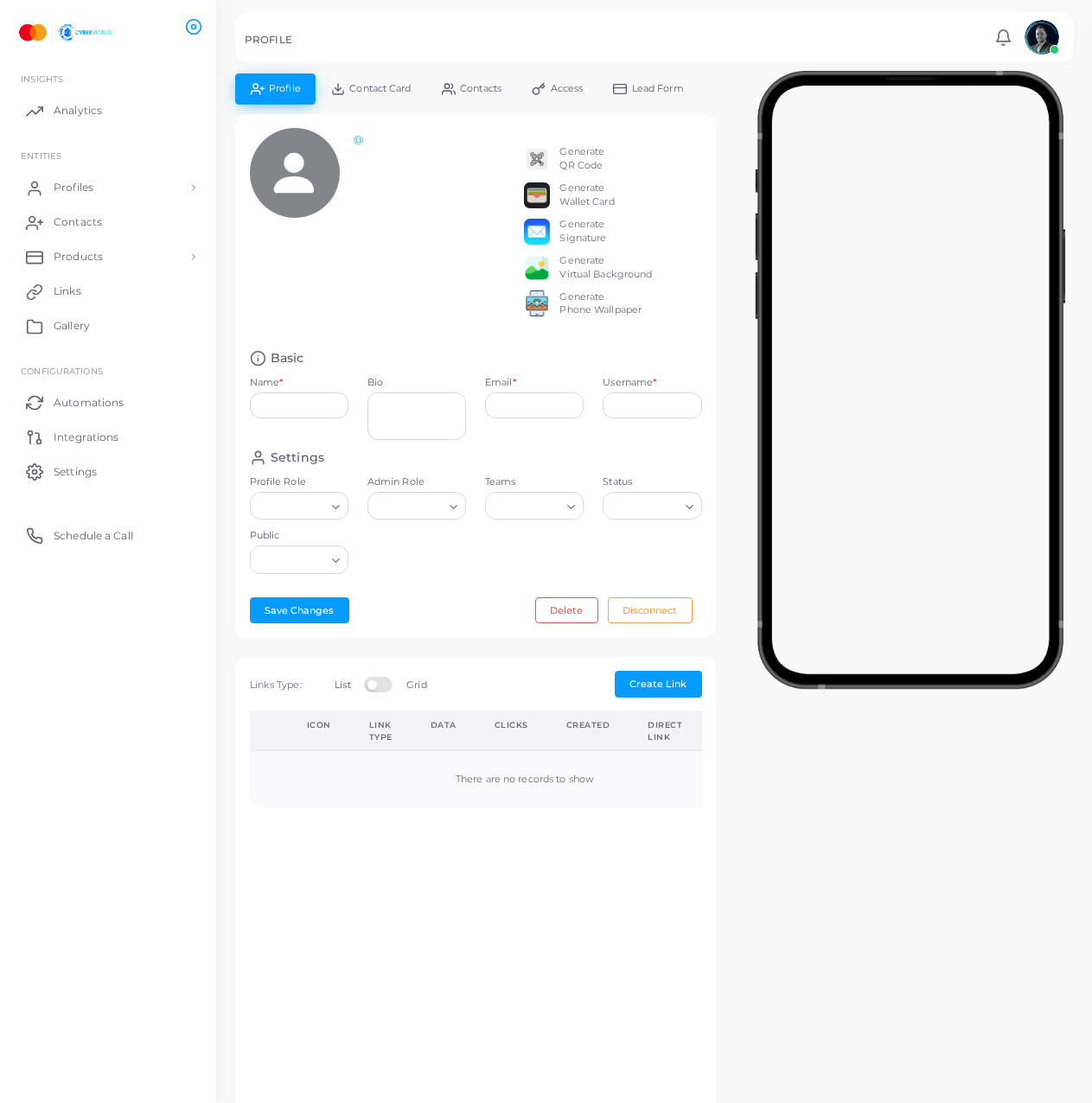
type input "**********"
